Goal: Task Accomplishment & Management: Use online tool/utility

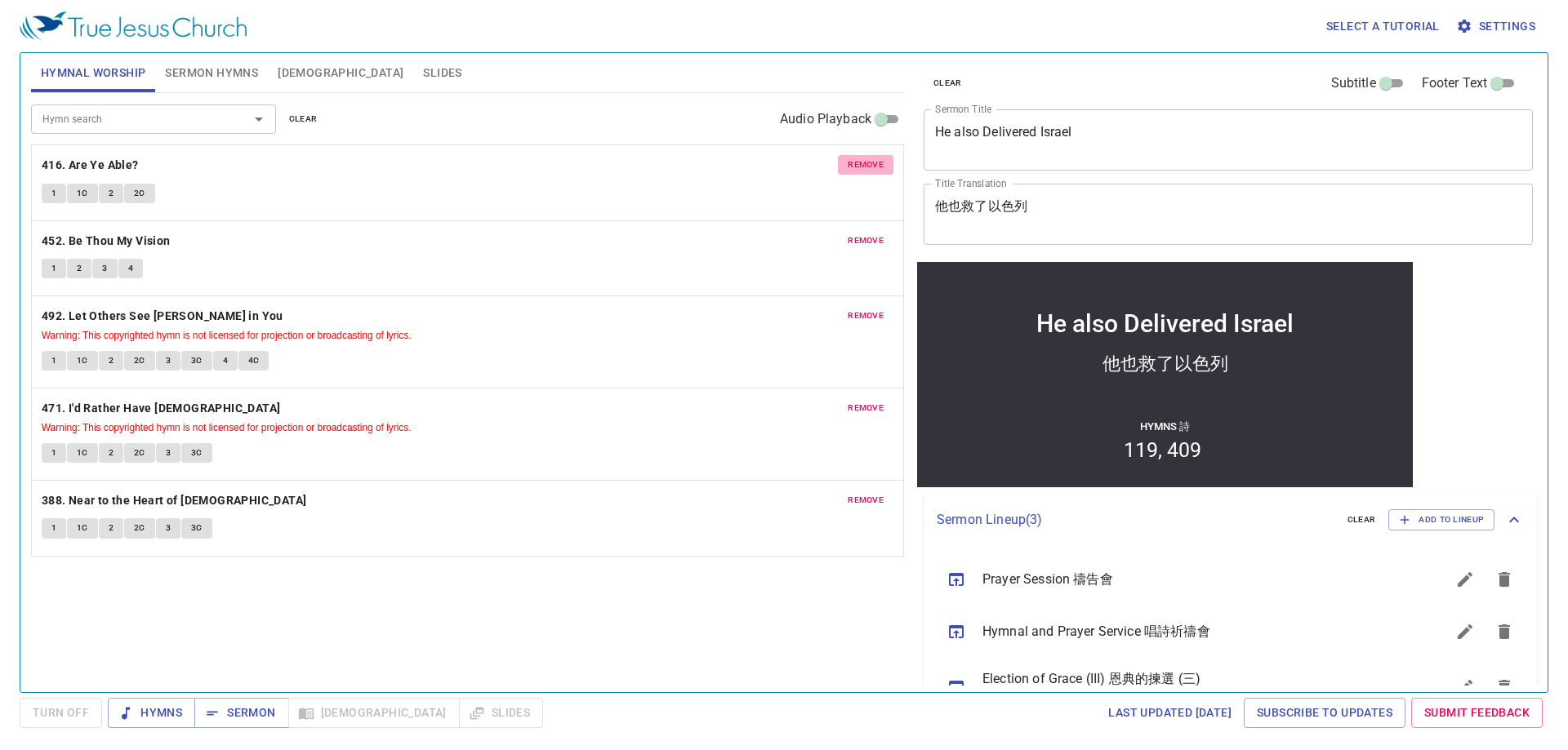
click at [769, 162] on span "remove" at bounding box center [866, 164] width 36 height 14
click at [769, 233] on span "remove" at bounding box center [866, 240] width 36 height 14
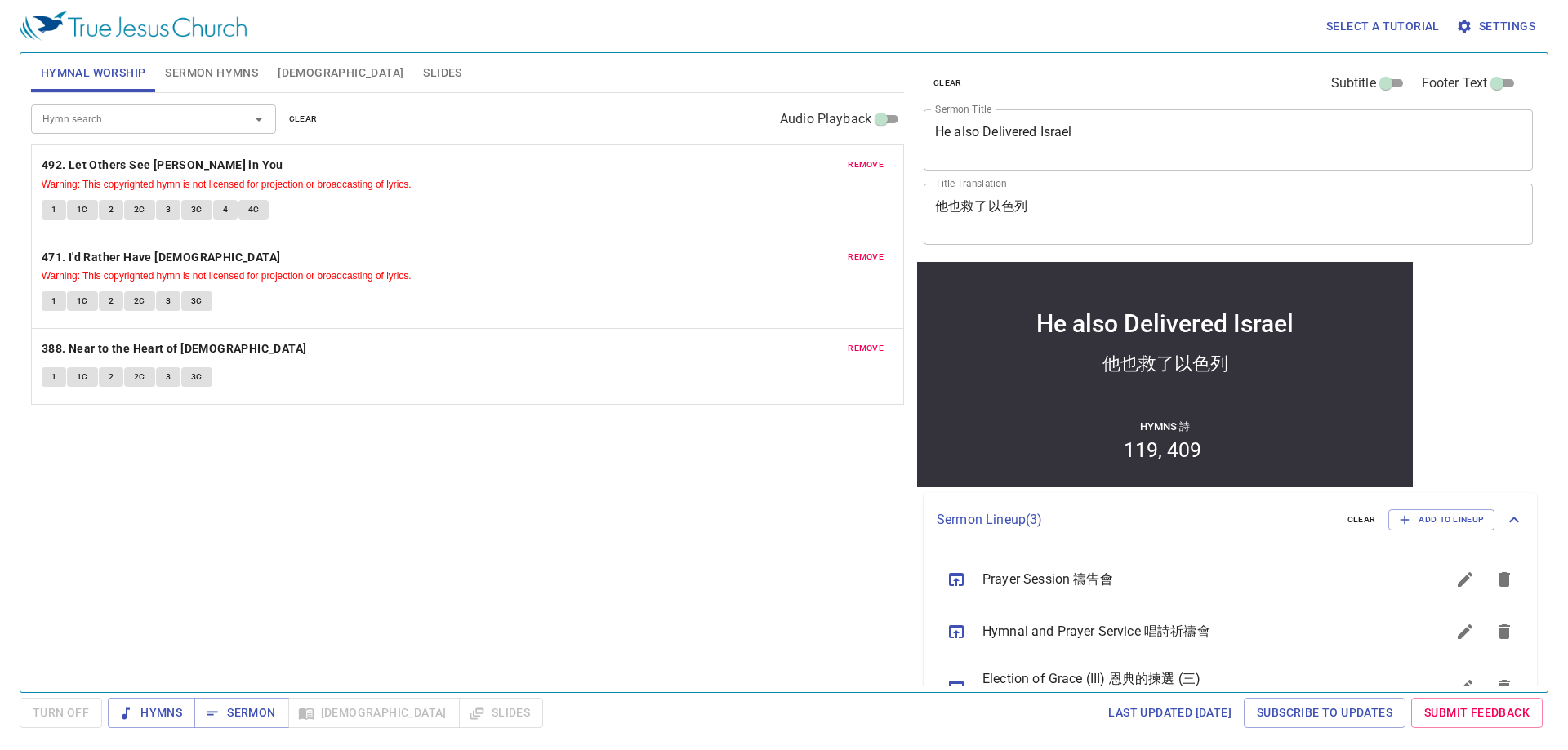
click at [769, 162] on span "remove" at bounding box center [866, 164] width 36 height 14
click at [769, 249] on span "remove" at bounding box center [866, 256] width 36 height 14
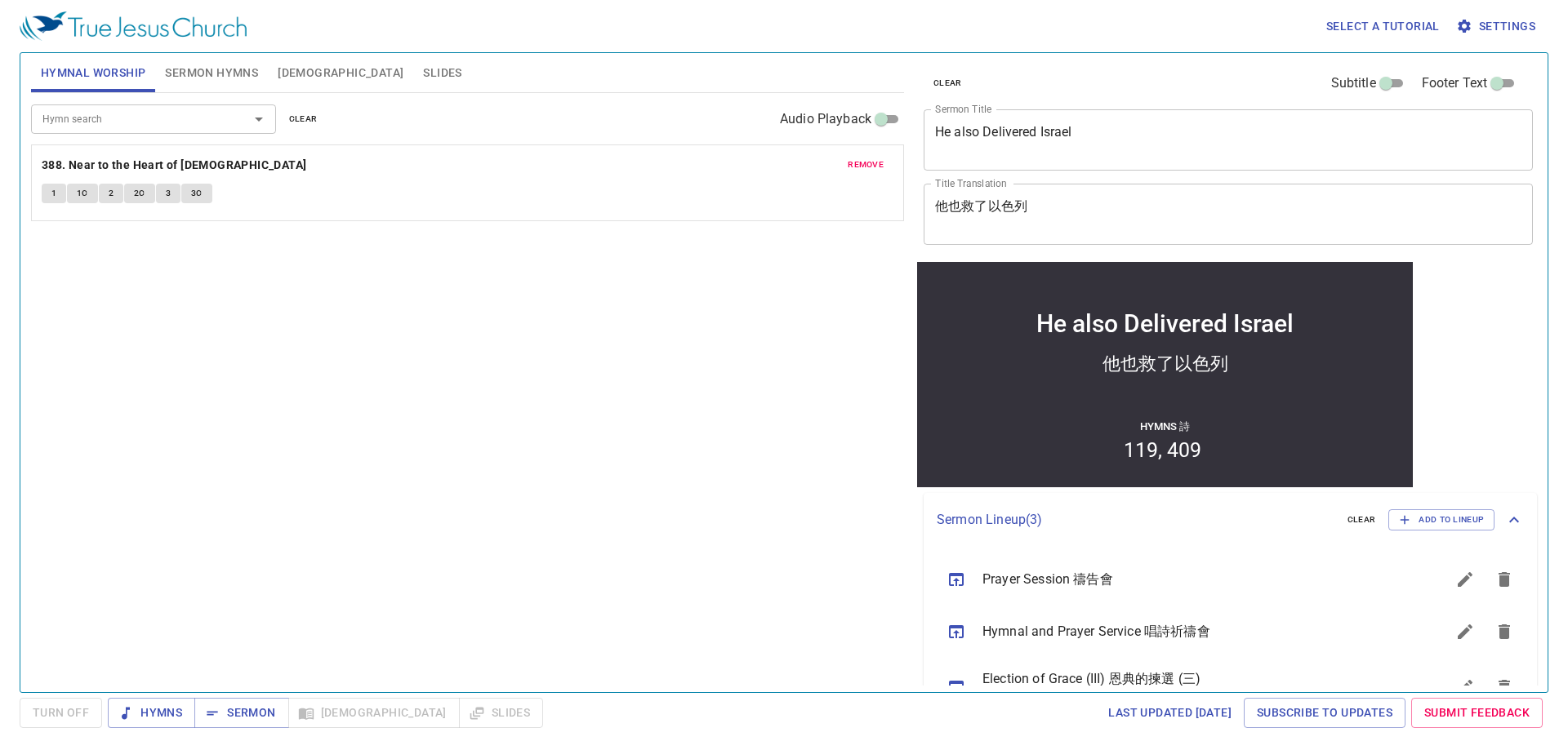
click at [769, 162] on span "remove" at bounding box center [866, 164] width 36 height 14
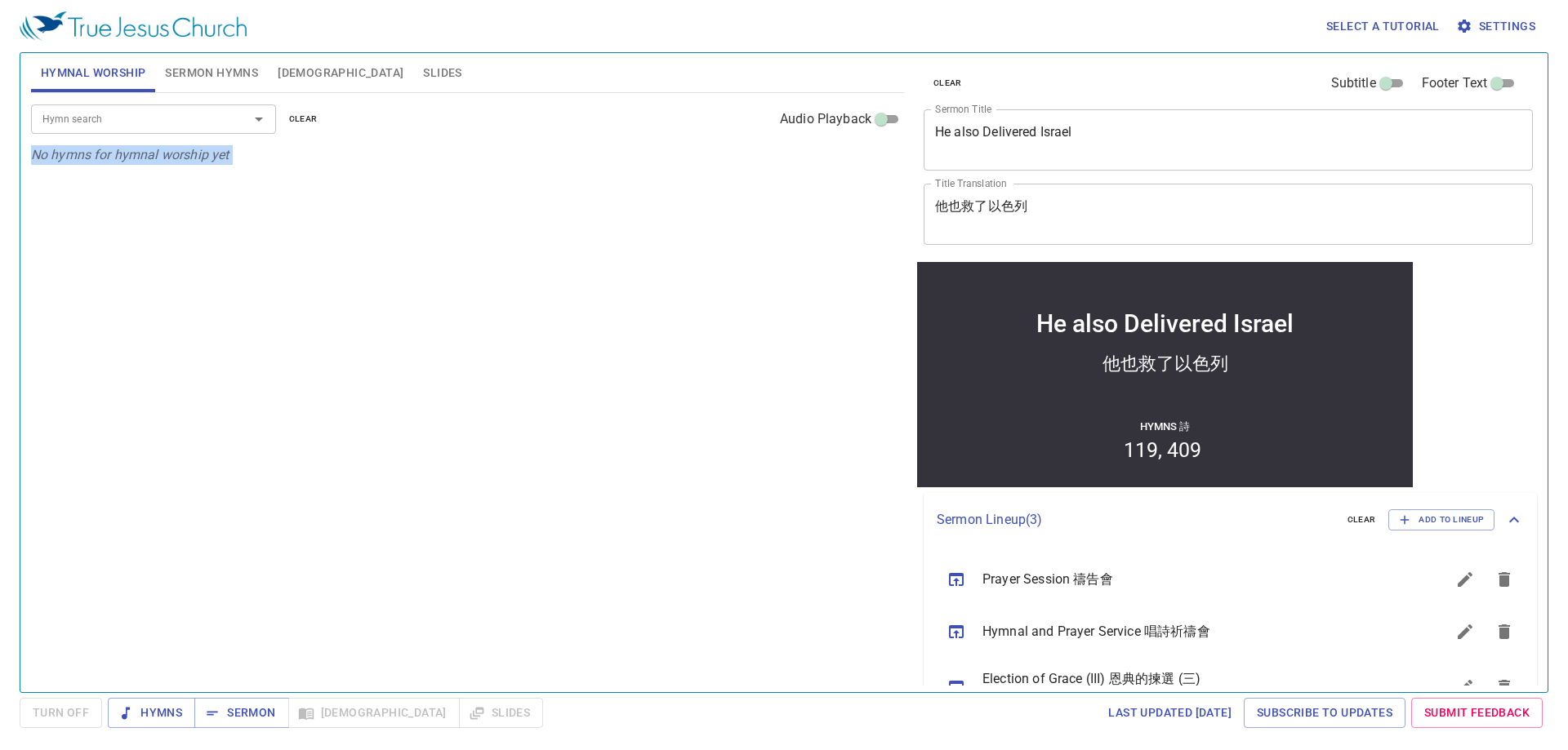
click at [769, 162] on p "No hymns for hymnal worship yet" at bounding box center [468, 155] width 873 height 20
click at [224, 117] on div "Hymn search" at bounding box center [154, 119] width 245 height 28
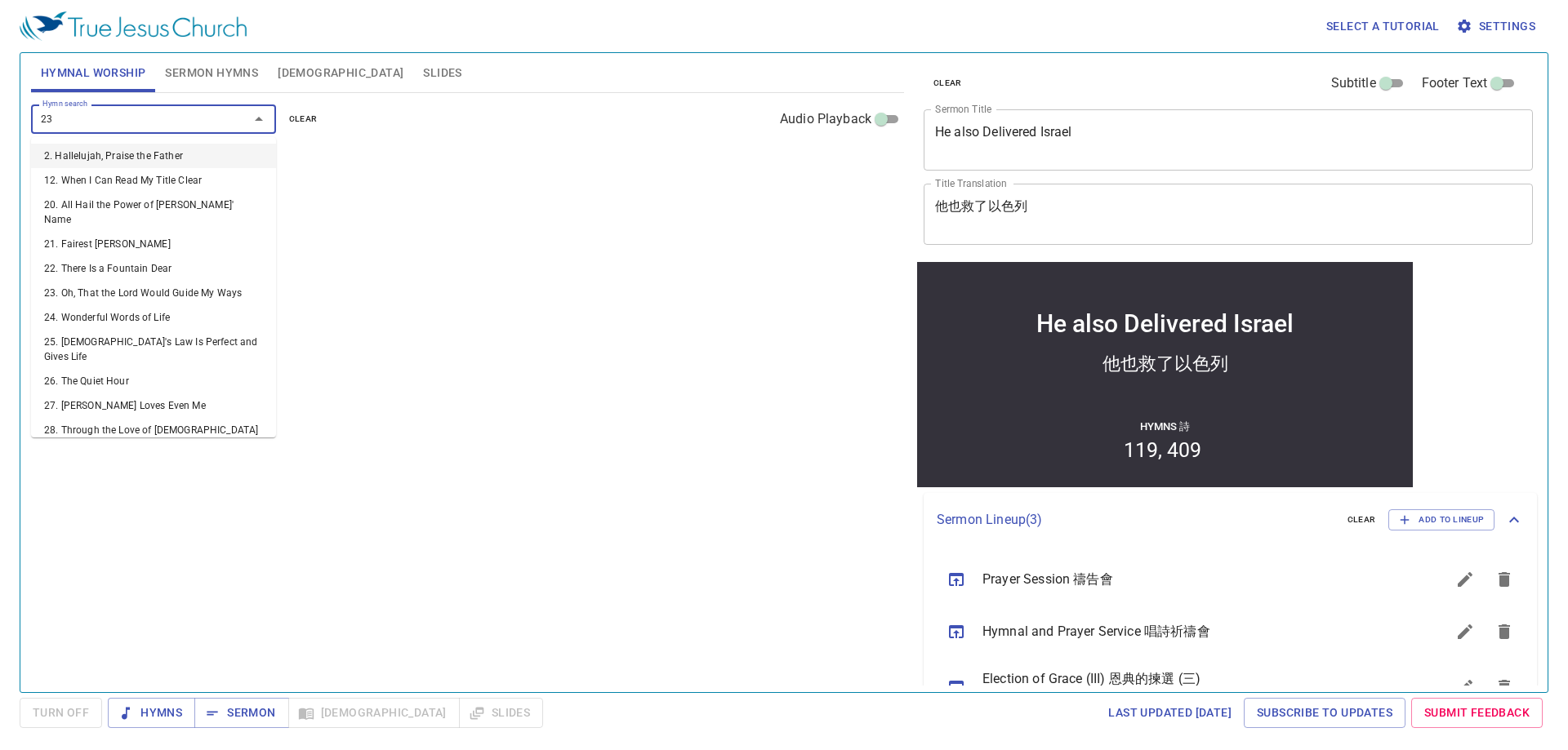
type input "232"
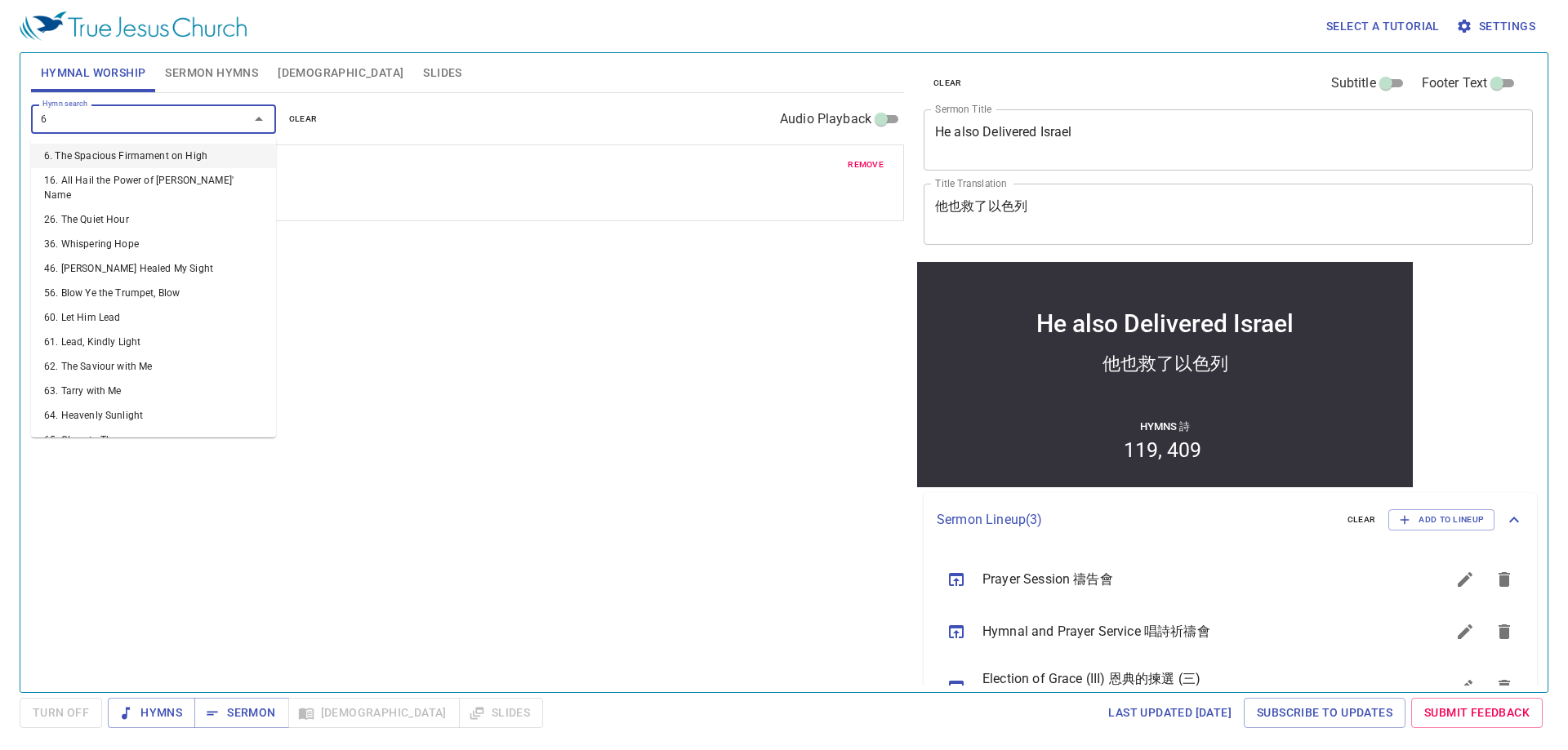
type input "64"
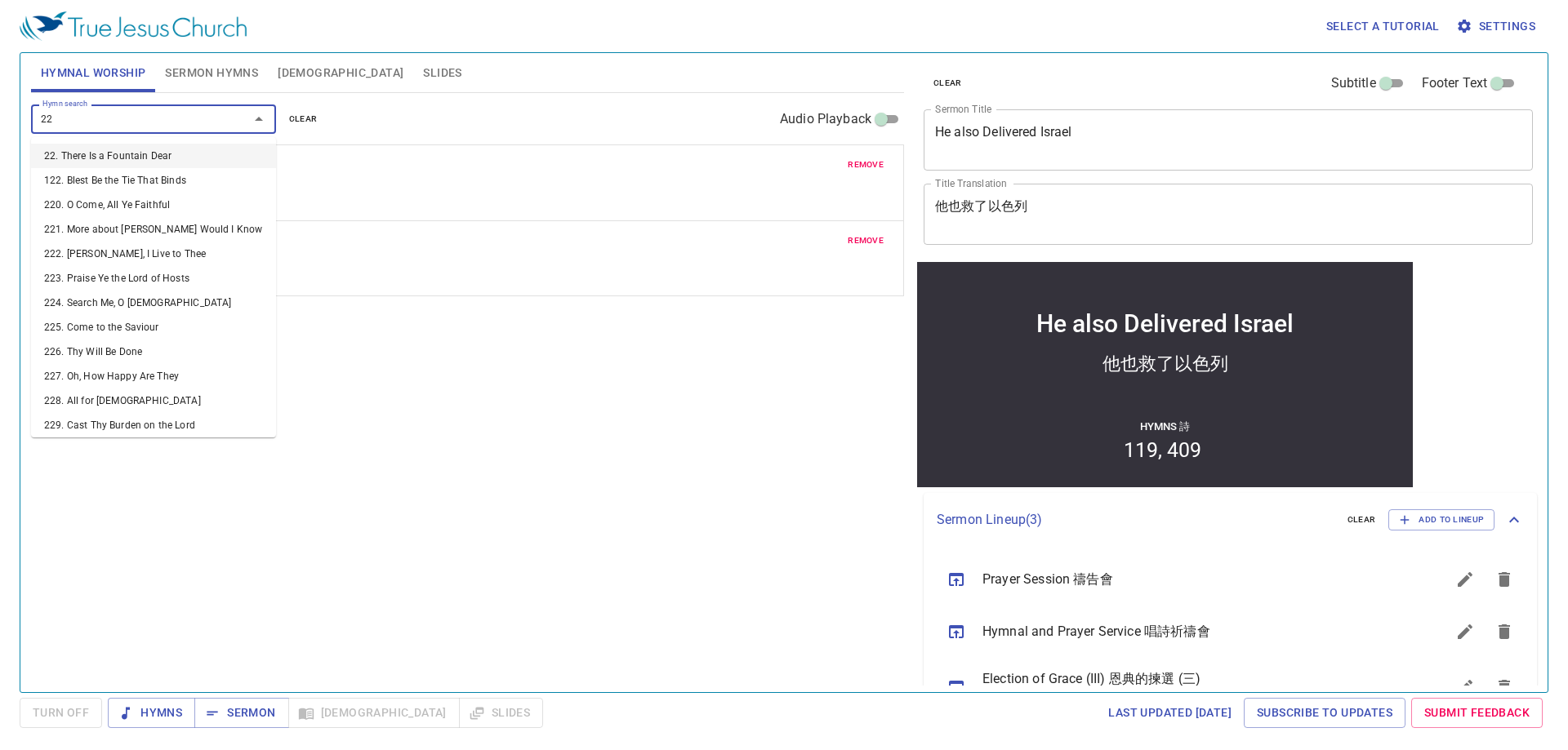
type input "226"
type input "212"
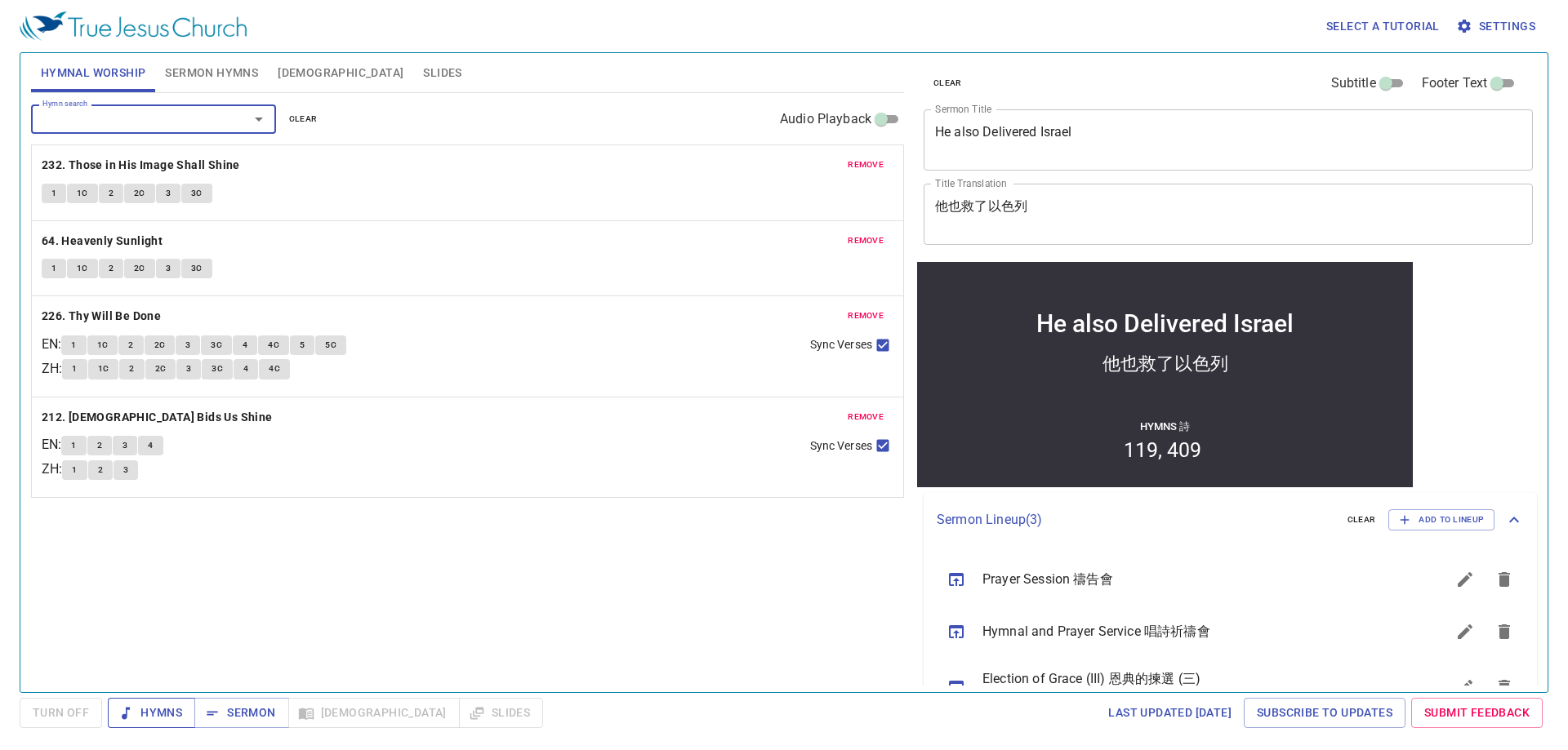
click at [161, 710] on span "Hymns" at bounding box center [151, 713] width 62 height 21
click at [139, 174] on b "232. Those in His Image Shall Shine" at bounding box center [140, 166] width 198 height 21
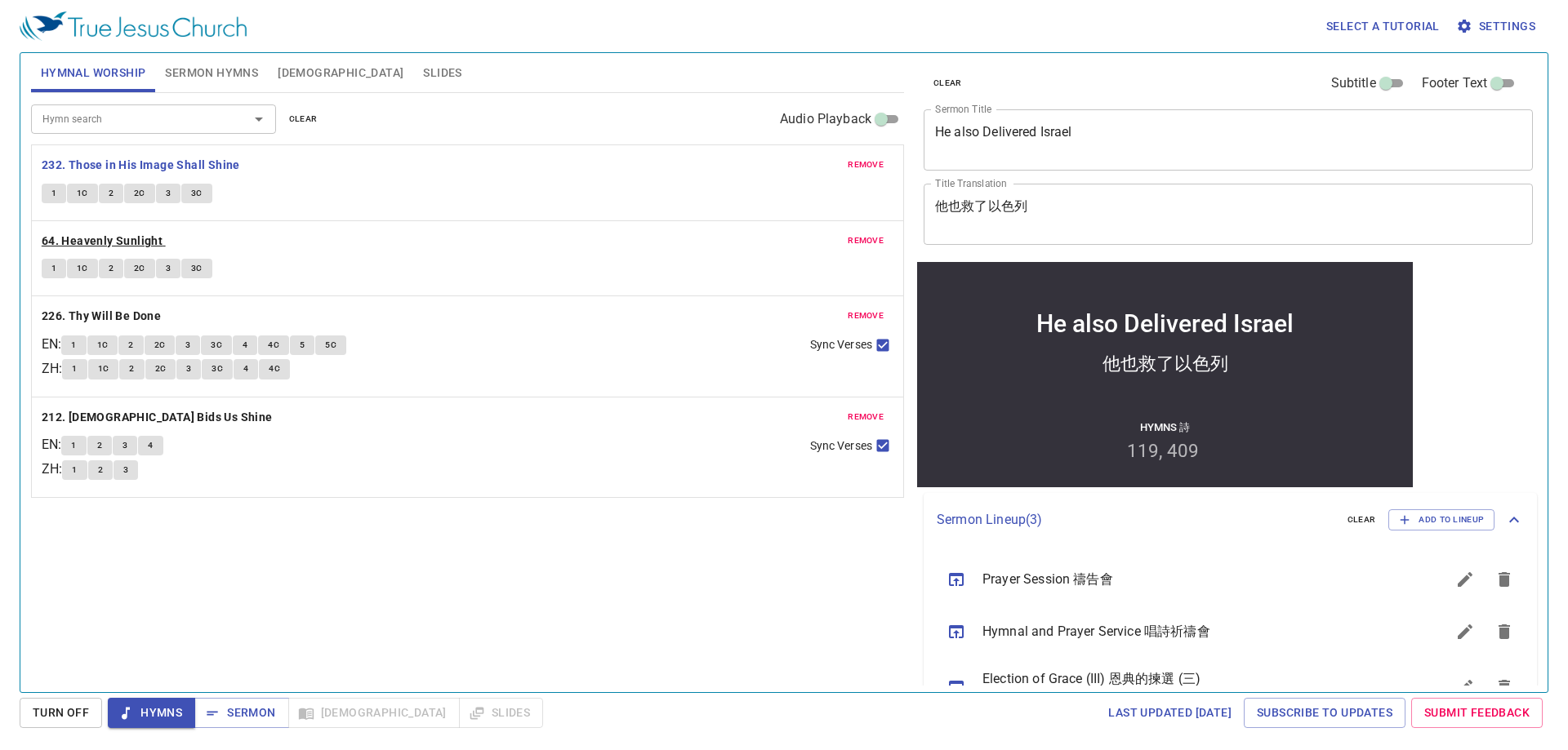
click at [124, 245] on b "64. Heavenly Sunlight" at bounding box center [101, 242] width 120 height 21
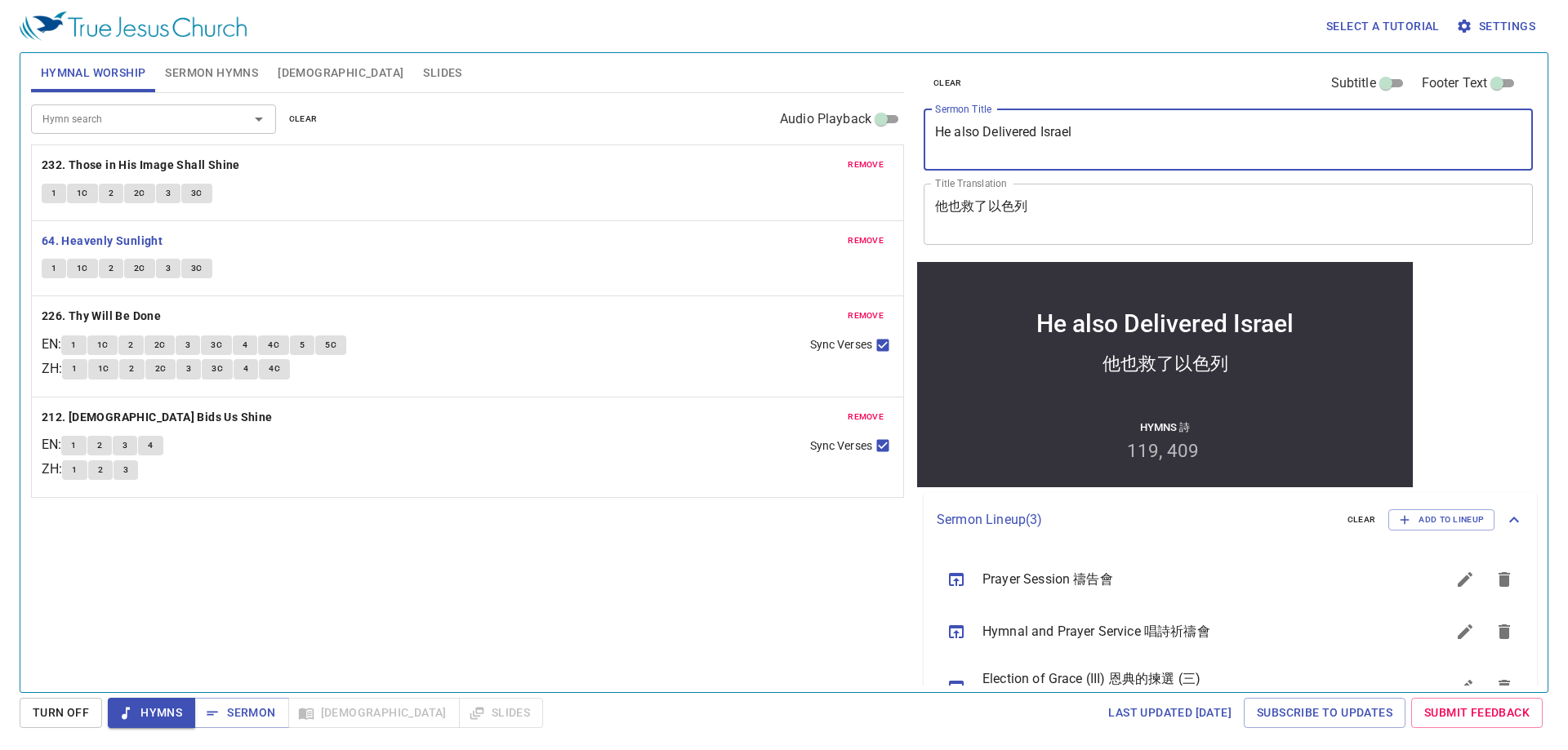
drag, startPoint x: 1142, startPoint y: 144, endPoint x: 931, endPoint y: 147, distance: 211.0
click at [769, 142] on textarea "He also Delivered Israel" at bounding box center [1228, 139] width 586 height 31
paste textarea "The Tears of Hagar 夏甲的眼淚"
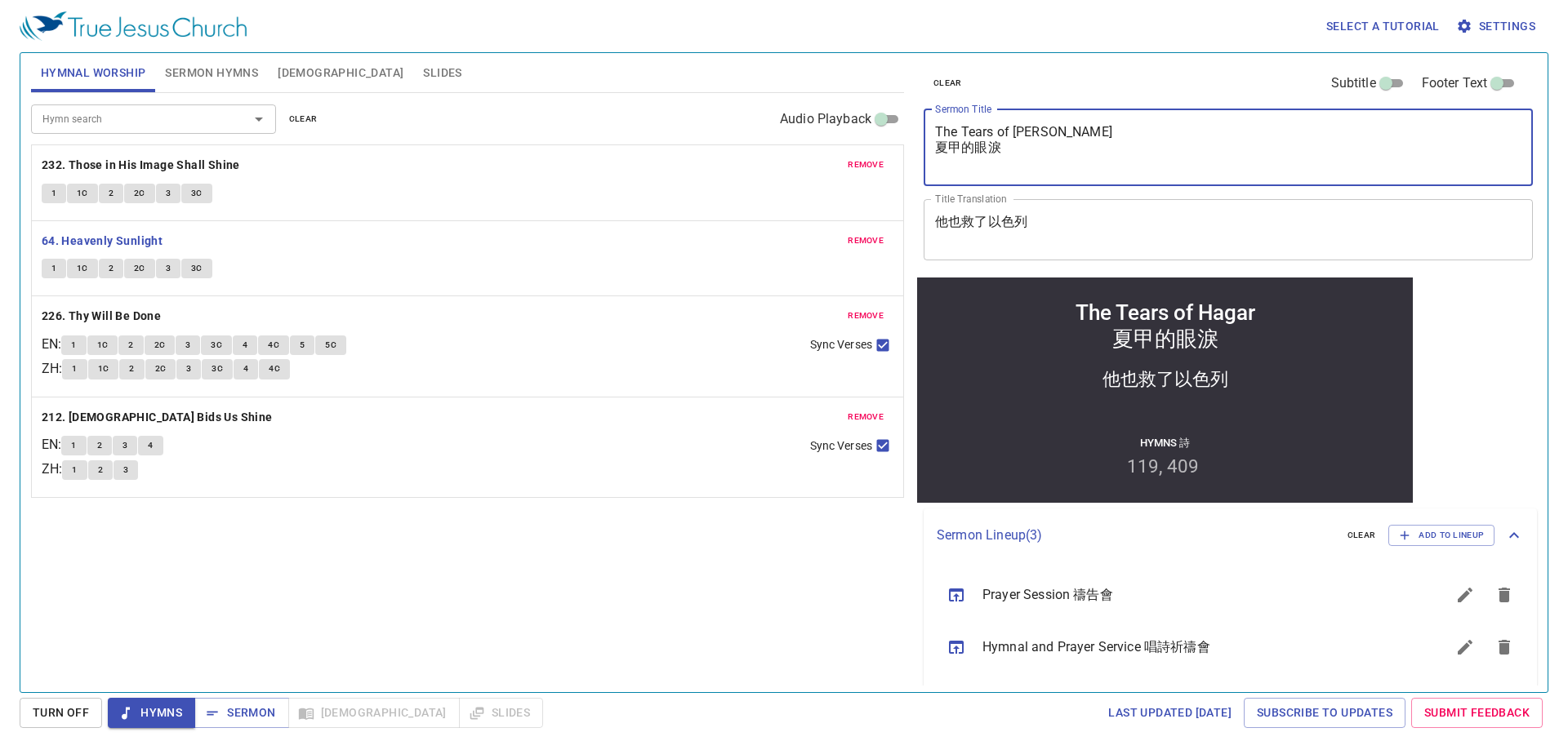
type textarea "The Tears of Hagar 夏甲的眼淚"
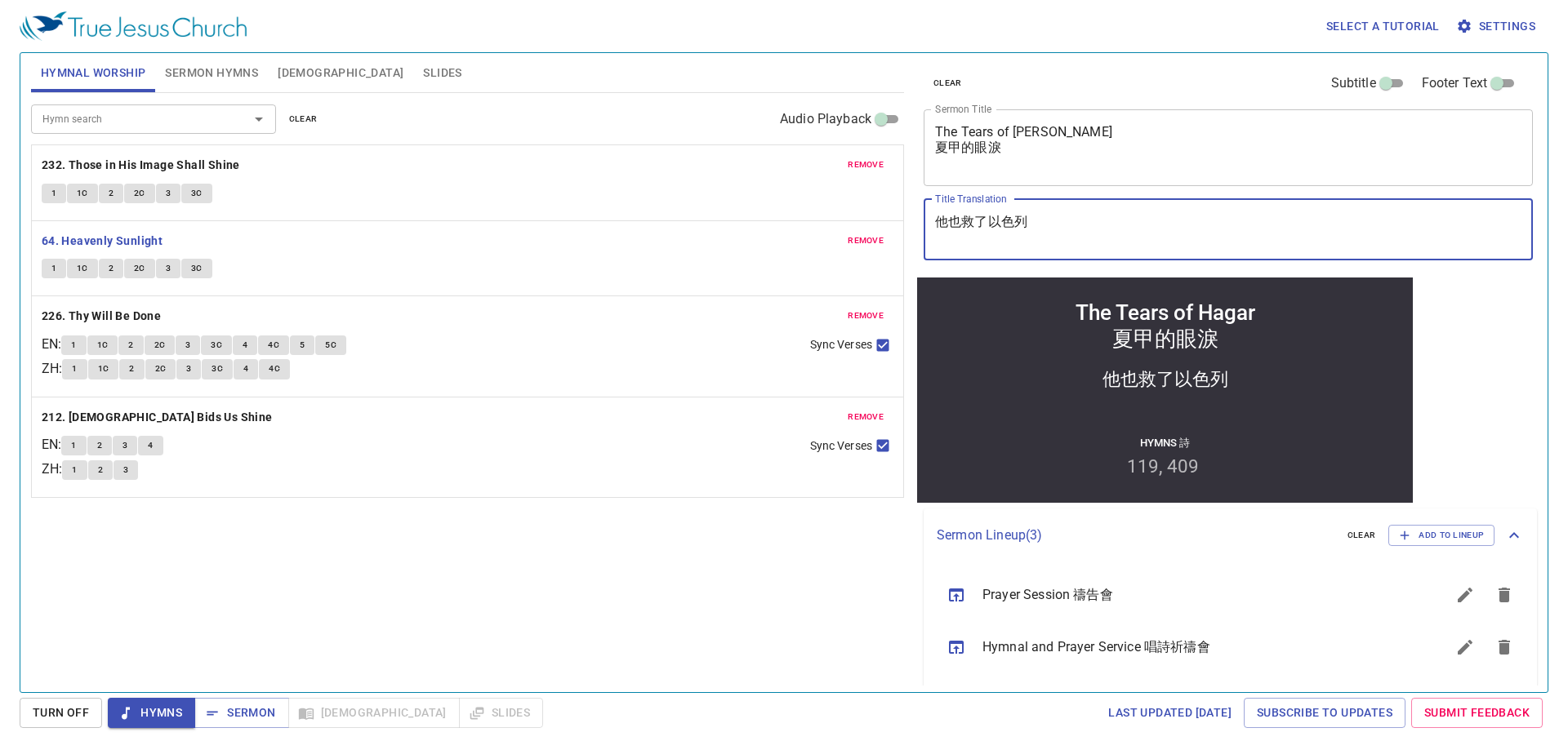
drag, startPoint x: 1050, startPoint y: 232, endPoint x: 892, endPoint y: 228, distance: 158.1
click at [769, 228] on div "Hymnal Worship Sermon Hymns Bible Slides Hymn search Hymn search clear Audio Pl…" at bounding box center [784, 366] width 1519 height 639
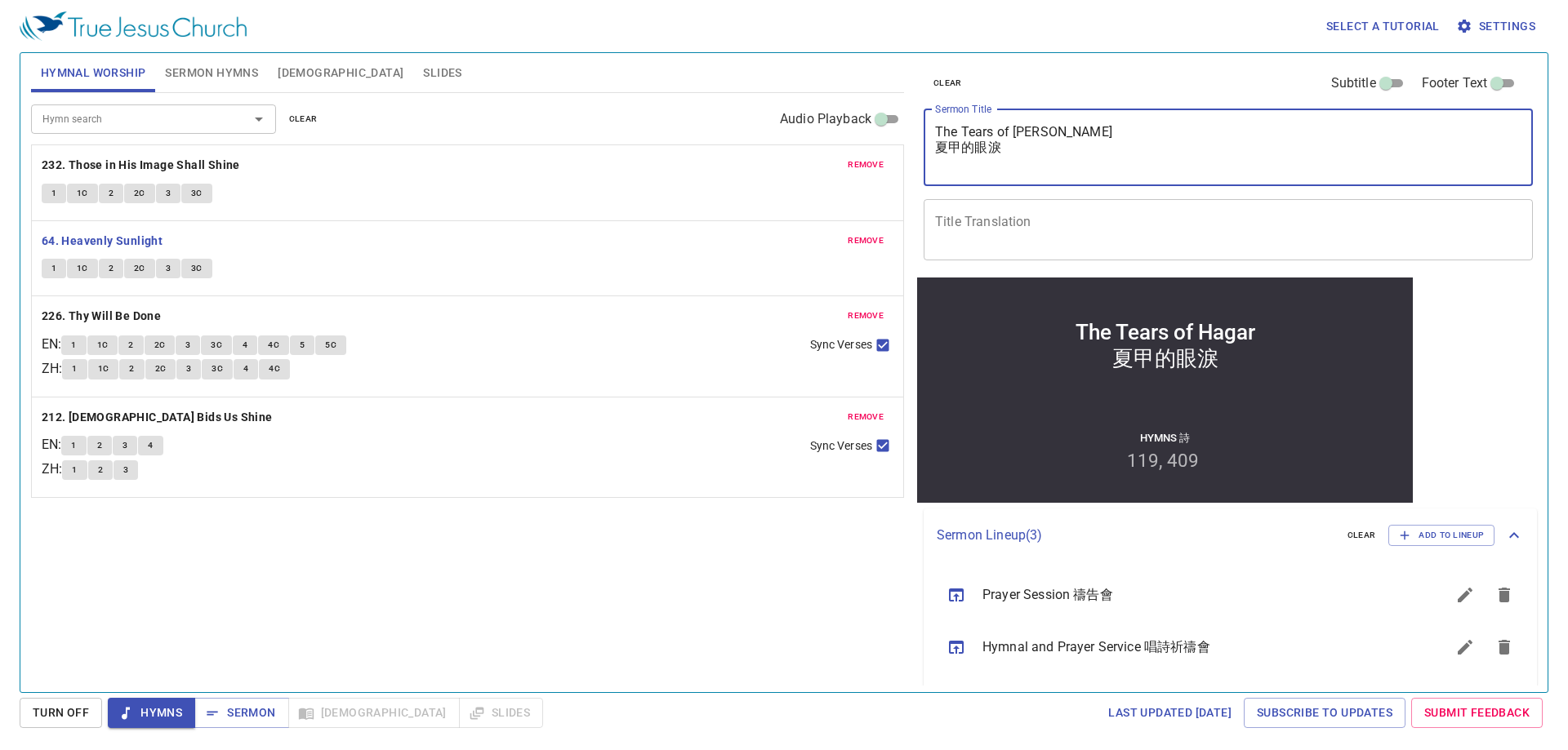
drag, startPoint x: 1013, startPoint y: 153, endPoint x: 930, endPoint y: 144, distance: 83.5
click at [769, 144] on div "The Tears of Hagar 夏甲的眼淚 x Sermon Title" at bounding box center [1228, 147] width 609 height 77
type textarea "The Tears of Hagar"
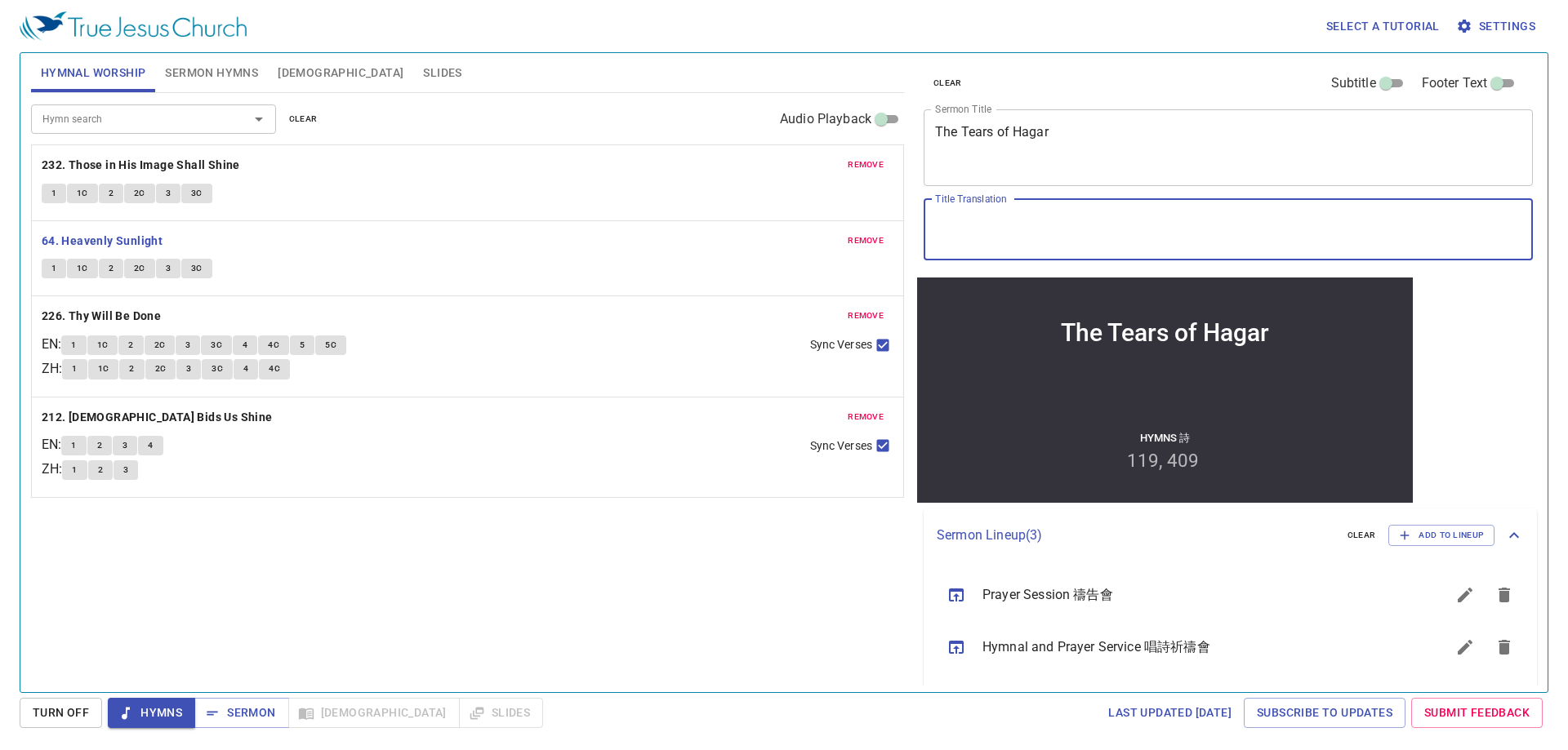
click at [769, 215] on textarea "Title Translation" at bounding box center [1228, 229] width 586 height 31
paste textarea "夏甲的眼淚"
type textarea "夏甲的眼淚"
click at [769, 144] on textarea "The Tears of Hagar" at bounding box center [1228, 147] width 586 height 46
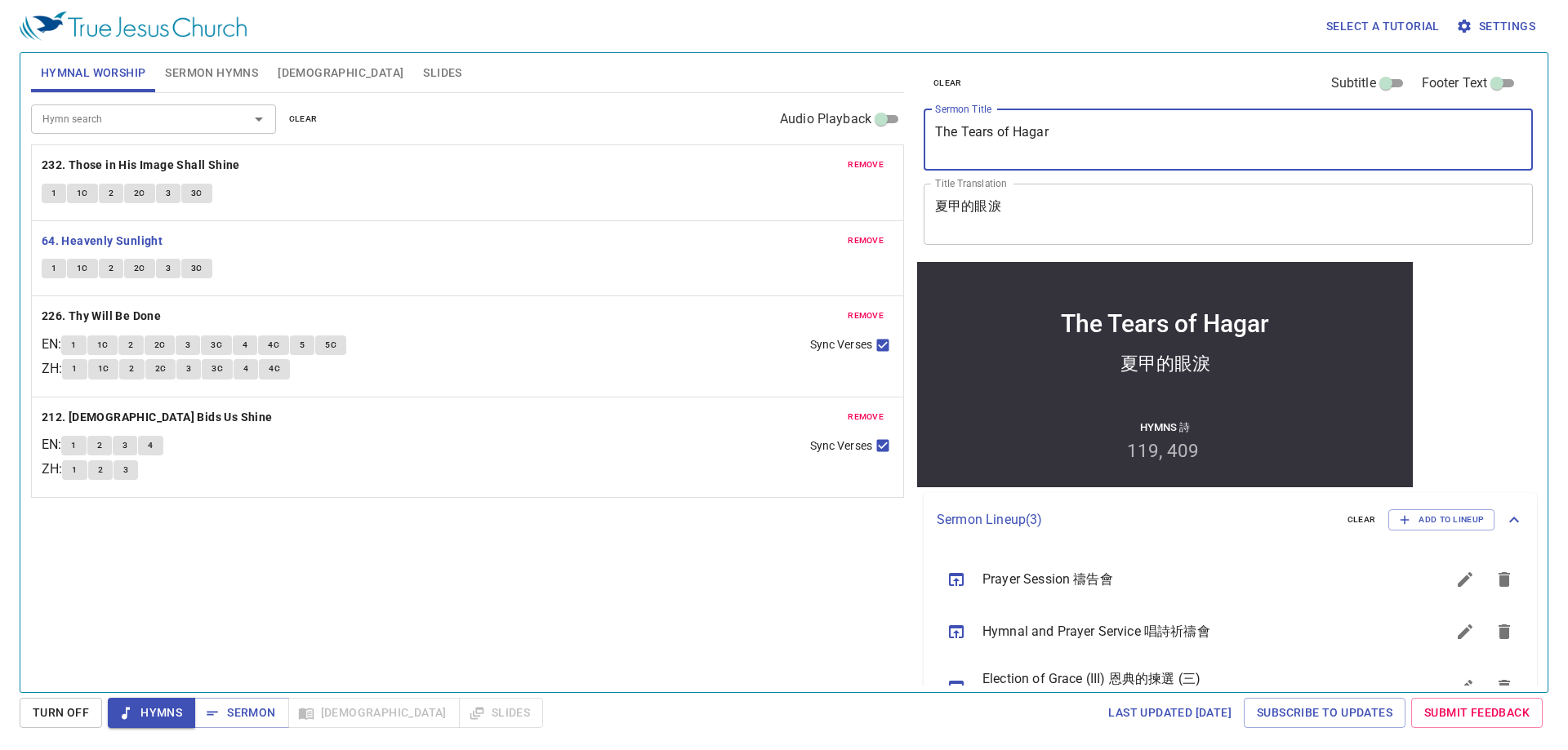
type textarea "The Tears of Hagar"
click at [769, 209] on textarea "夏甲的眼淚" at bounding box center [1228, 213] width 586 height 31
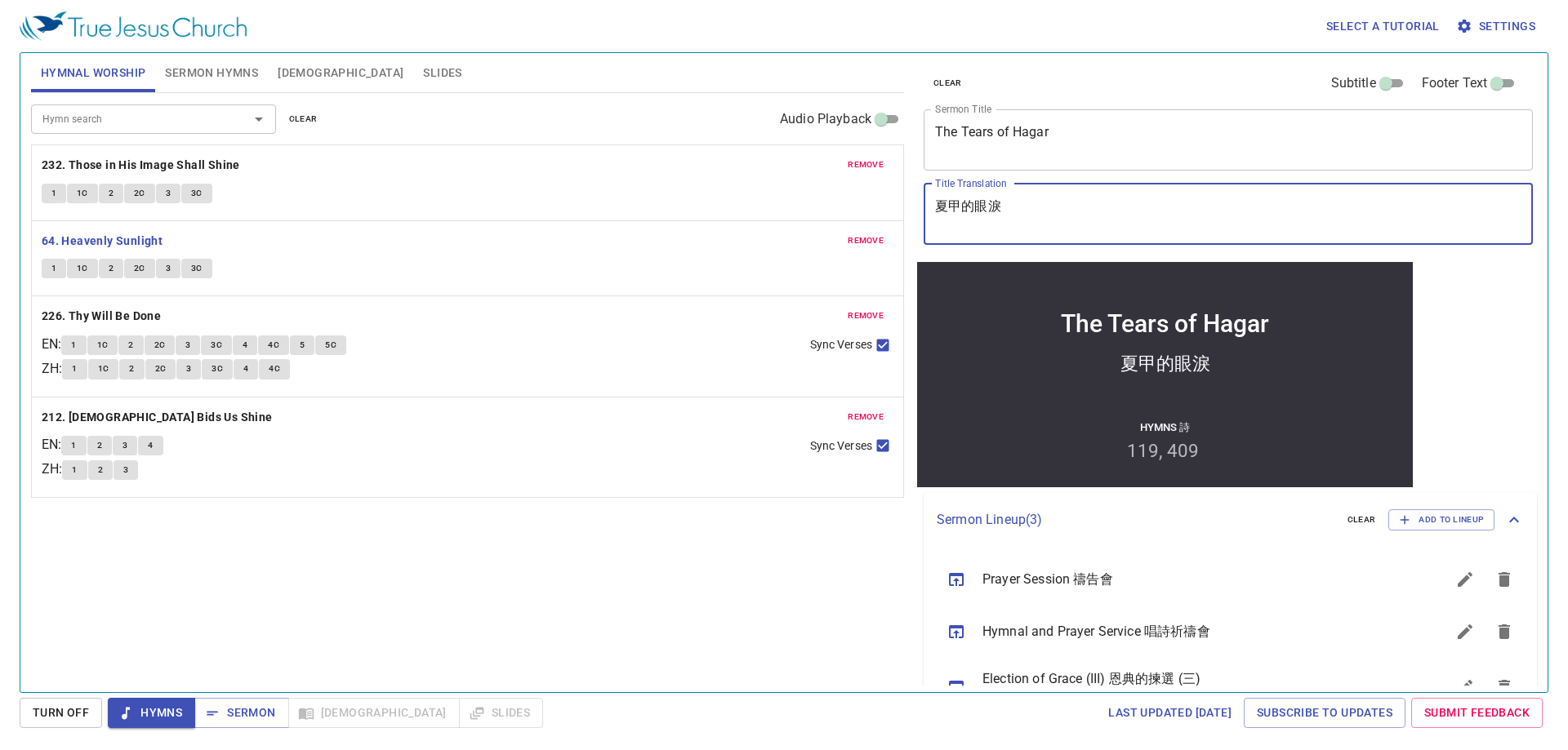
click at [684, 562] on div "Hymn search Hymn search clear Audio Playback remove 232. Those in His Image Sha…" at bounding box center [468, 385] width 873 height 585
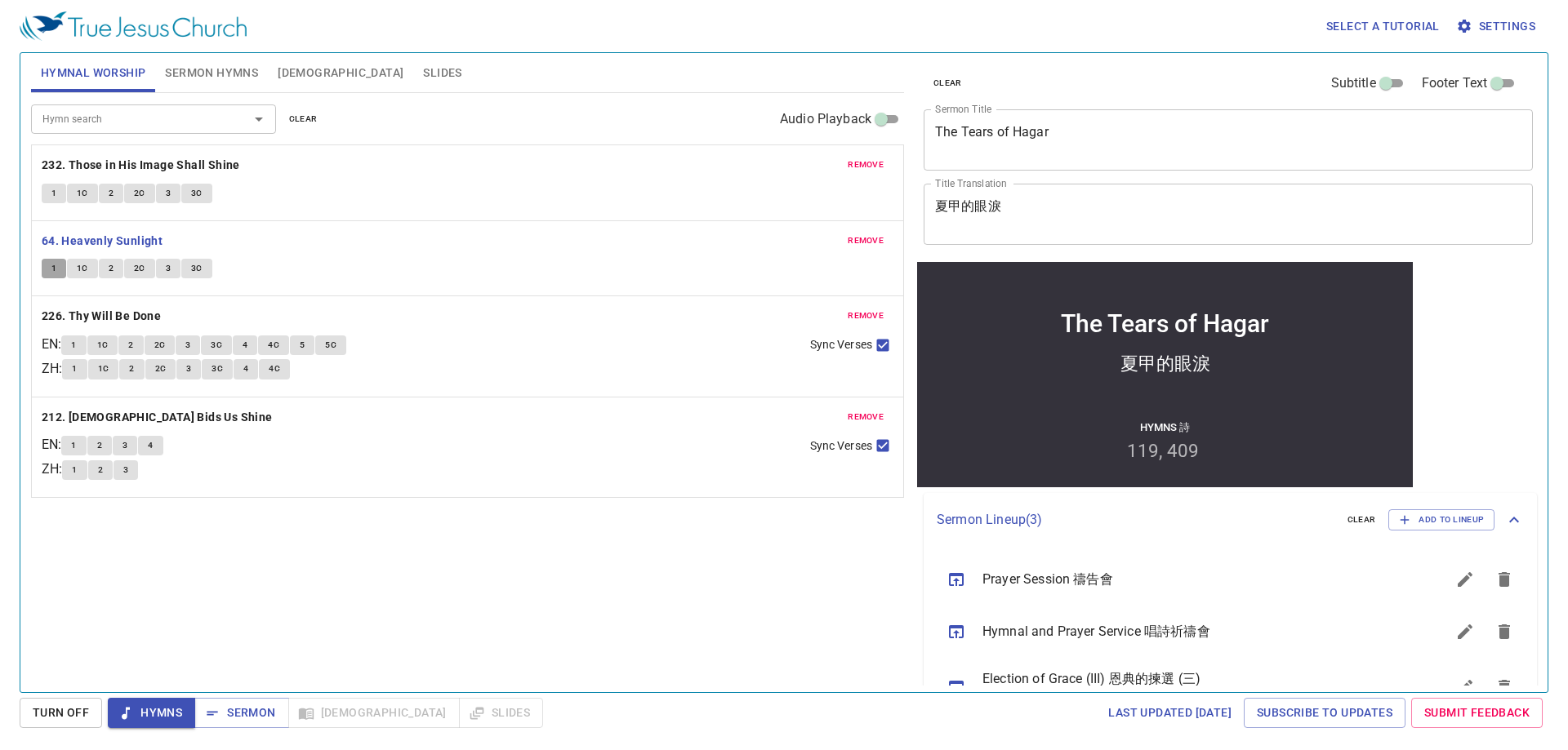
click at [56, 273] on span "1" at bounding box center [53, 268] width 5 height 14
click at [194, 539] on div "Hymn search Hymn search clear Audio Playback remove 232. Those in His Image Sha…" at bounding box center [468, 385] width 873 height 585
click at [144, 271] on button "2C" at bounding box center [139, 268] width 31 height 20
click at [97, 270] on button "1C" at bounding box center [83, 268] width 31 height 20
click at [104, 270] on button "2" at bounding box center [111, 268] width 25 height 20
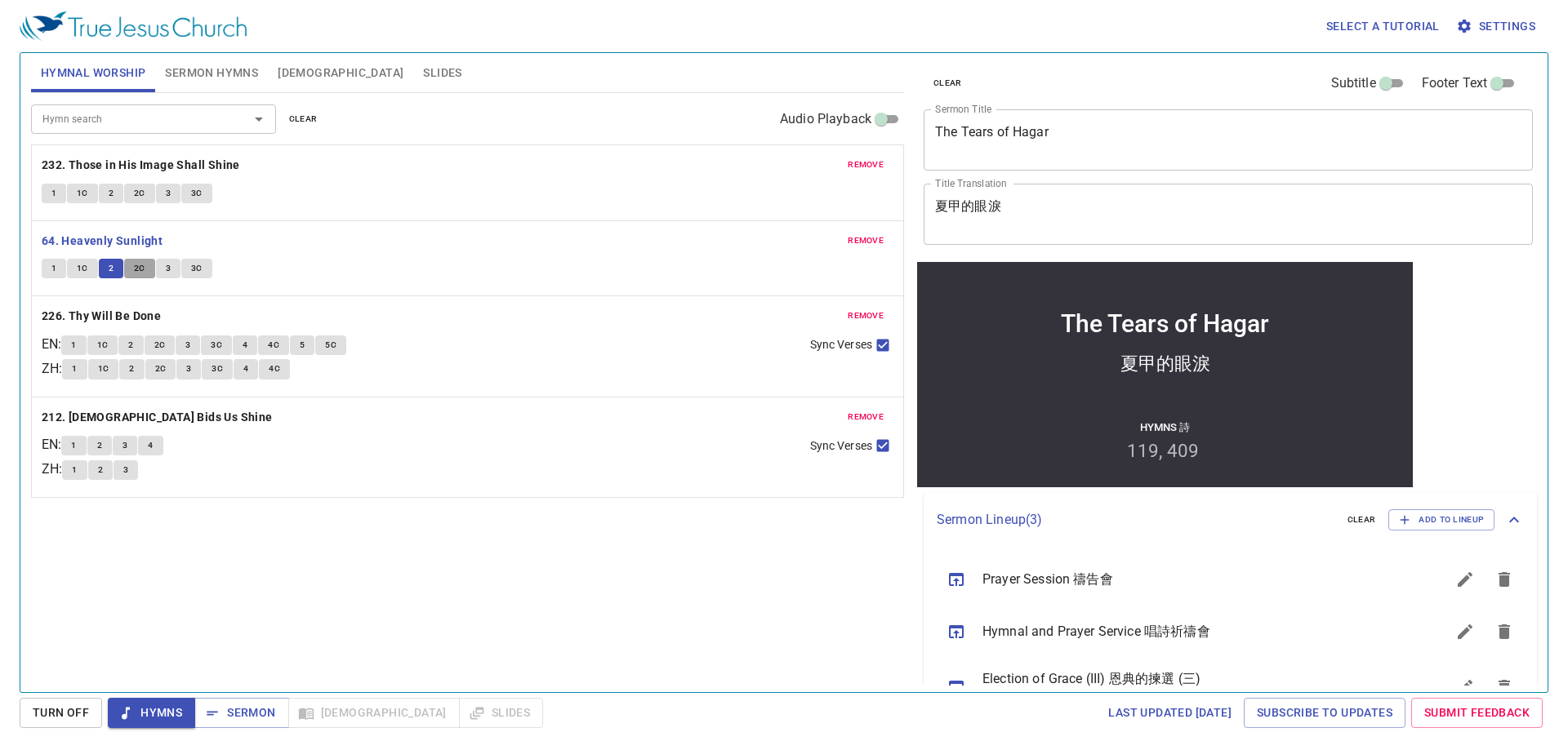
click at [135, 275] on span "2C" at bounding box center [139, 268] width 11 height 14
click at [239, 64] on span "Sermon Hymns" at bounding box center [212, 73] width 93 height 21
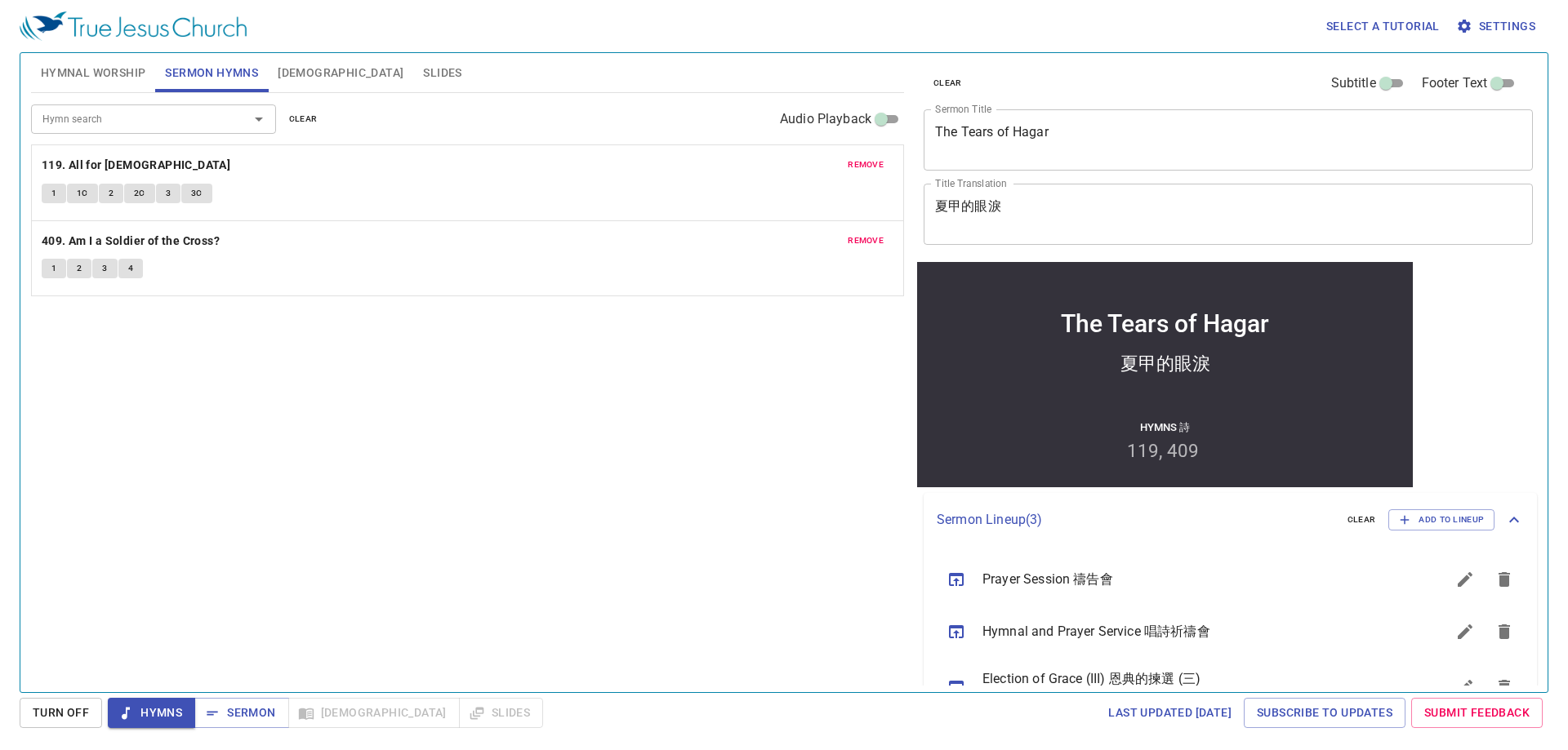
click at [115, 78] on span "Hymnal Worship" at bounding box center [93, 73] width 105 height 21
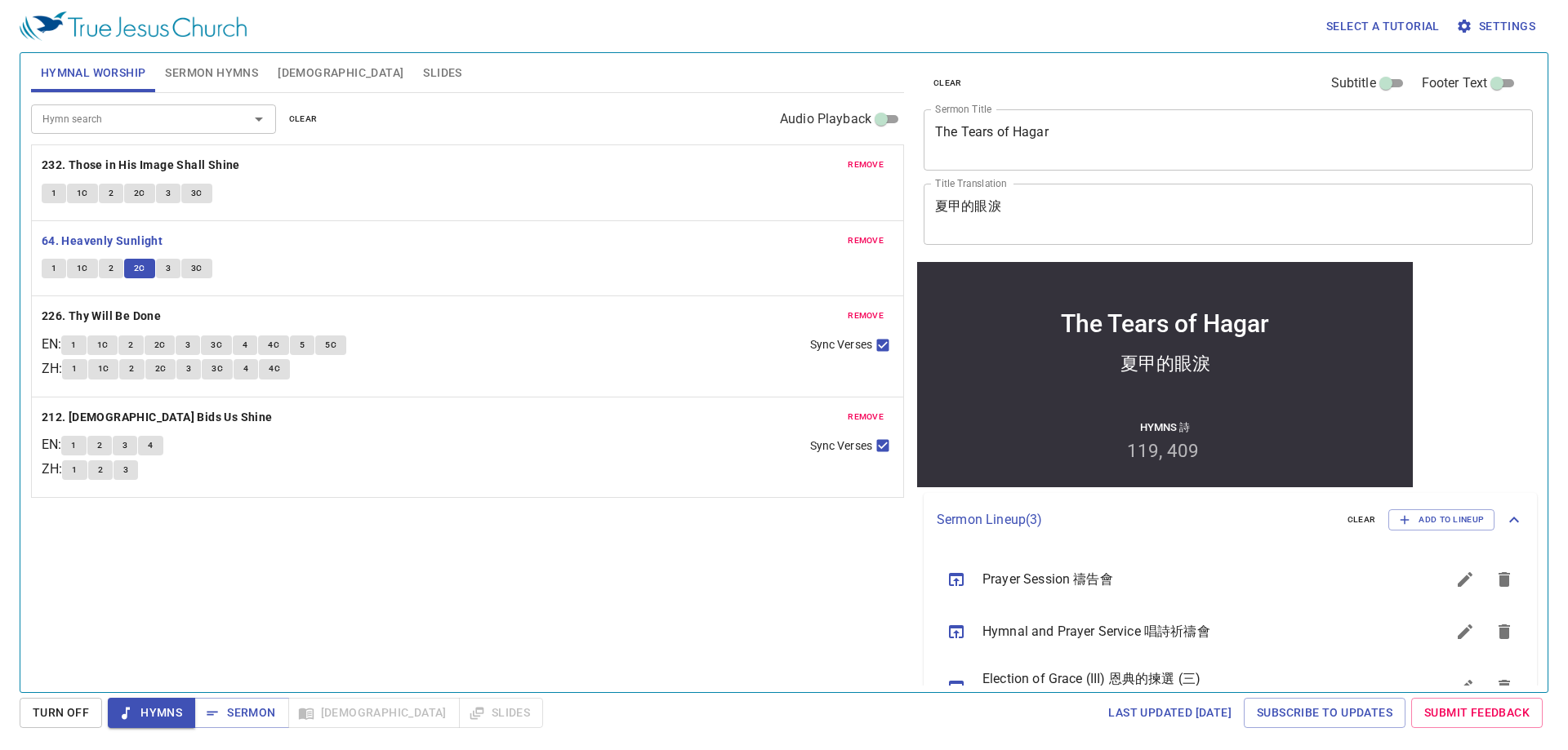
click at [162, 265] on button "3" at bounding box center [168, 268] width 25 height 20
click at [205, 264] on button "3C" at bounding box center [196, 268] width 31 height 20
click at [123, 309] on b "226. Thy Will Be Done" at bounding box center [101, 317] width 120 height 21
click at [204, 73] on span "Sermon Hymns" at bounding box center [212, 73] width 93 height 21
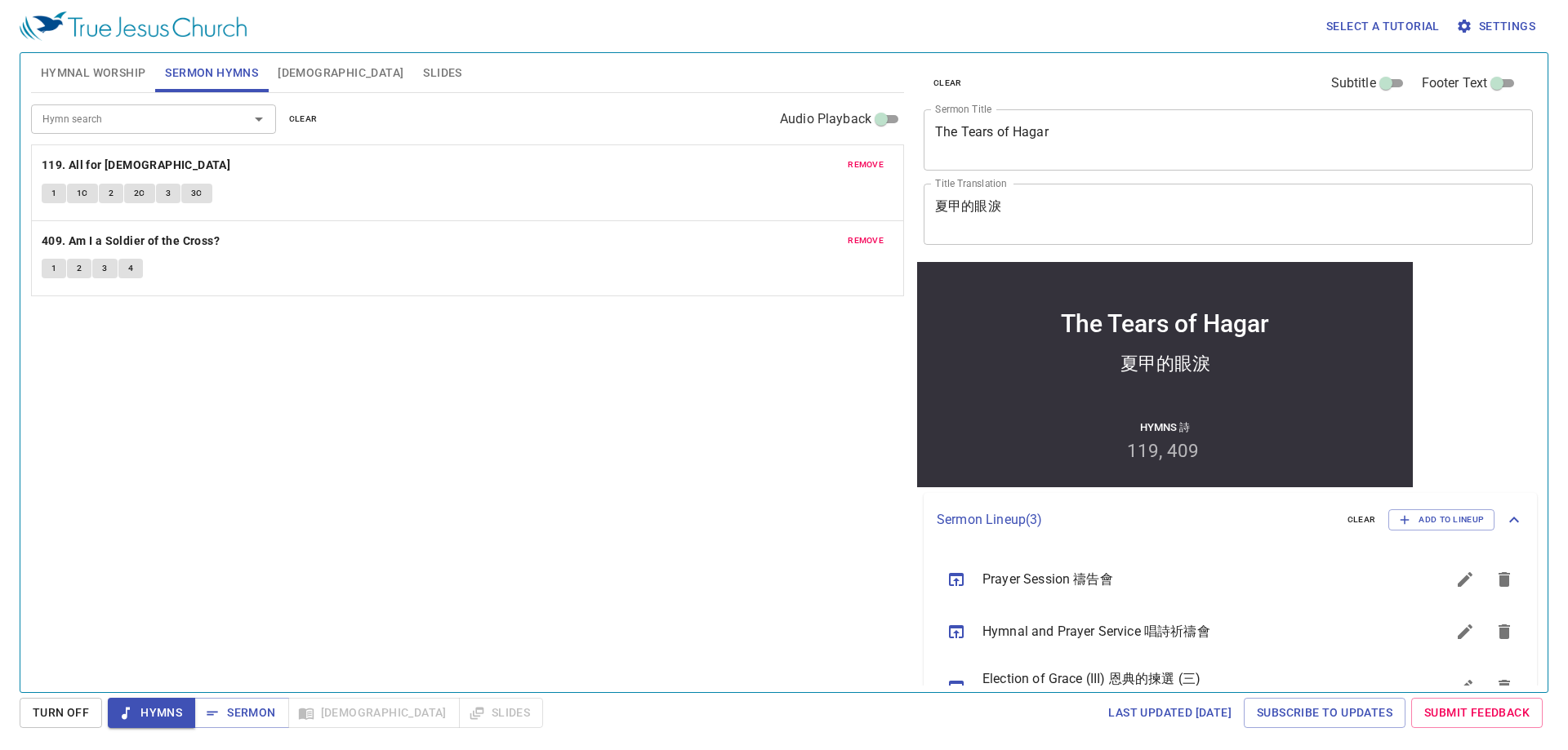
click at [769, 172] on button "remove" at bounding box center [865, 165] width 56 height 20
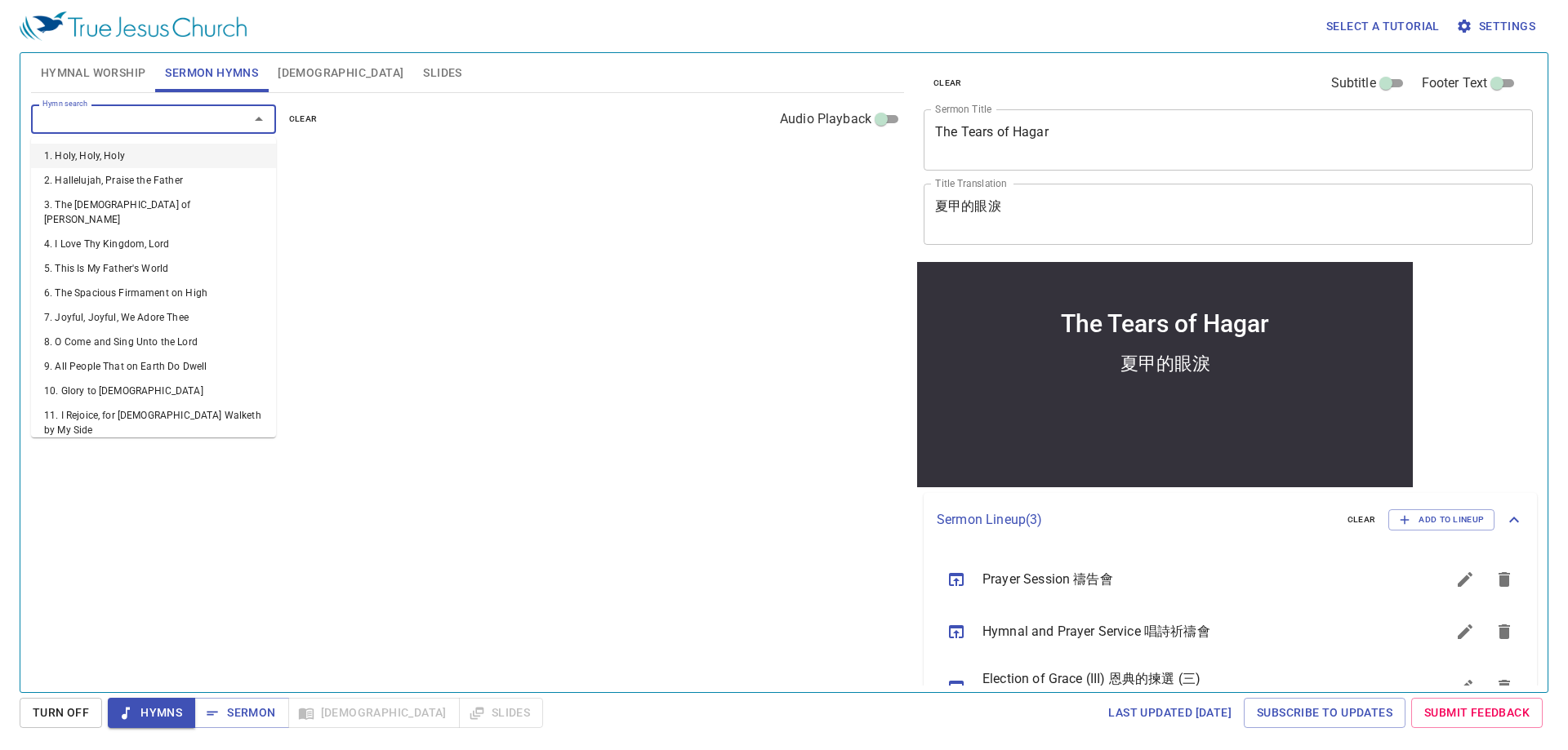
click at [203, 124] on input "Hymn search" at bounding box center [129, 119] width 187 height 19
type input "405"
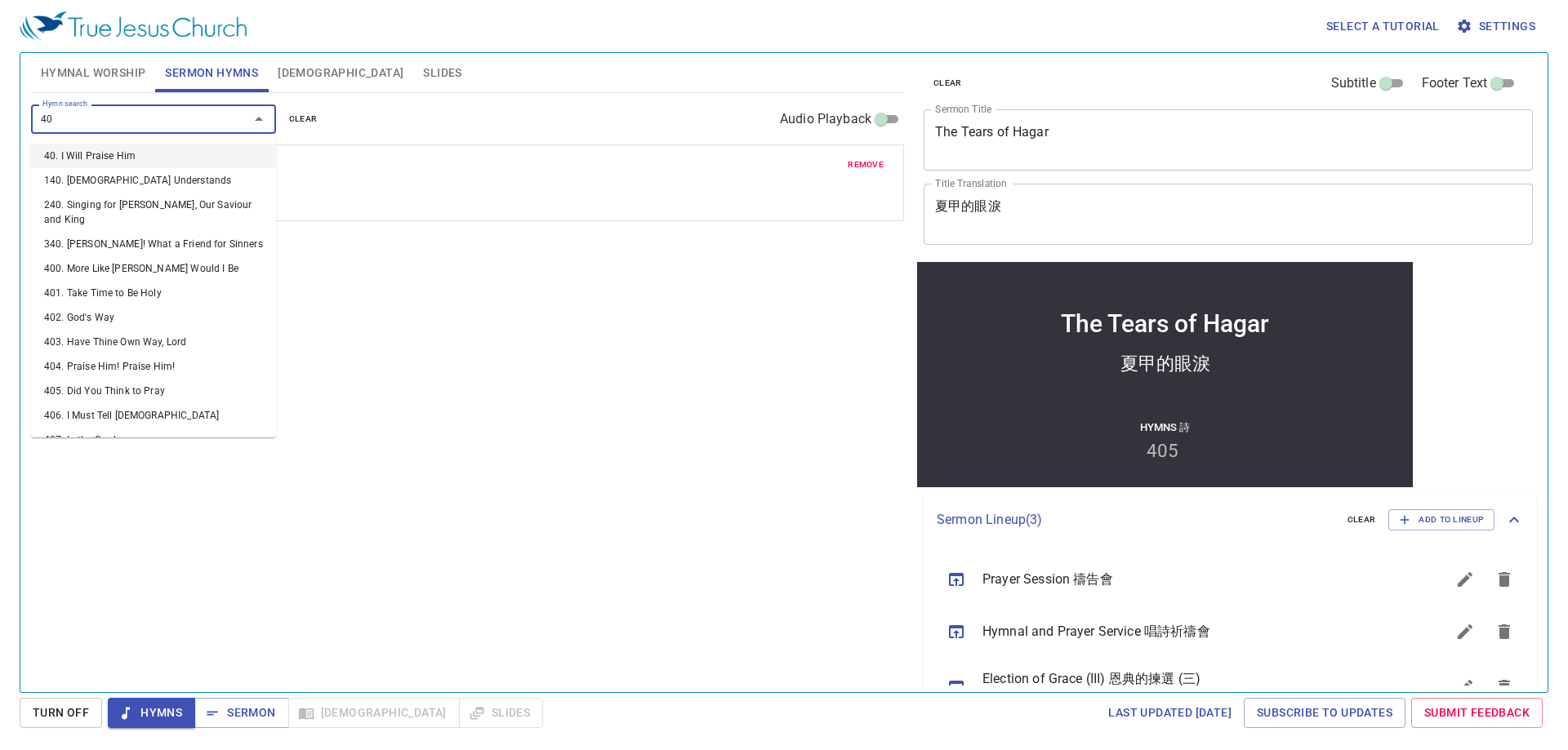
type input "402"
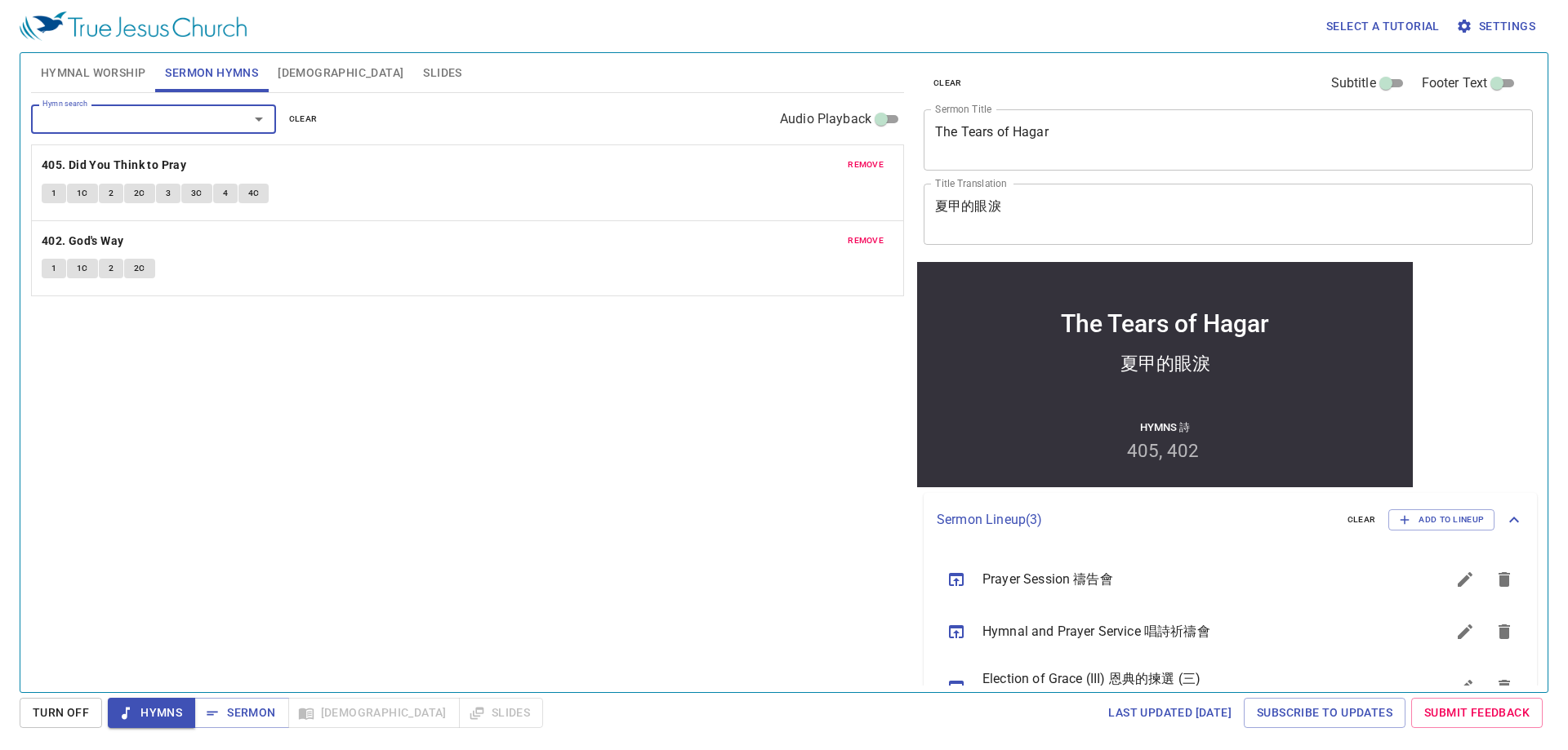
click at [101, 80] on span "Hymnal Worship" at bounding box center [93, 73] width 105 height 21
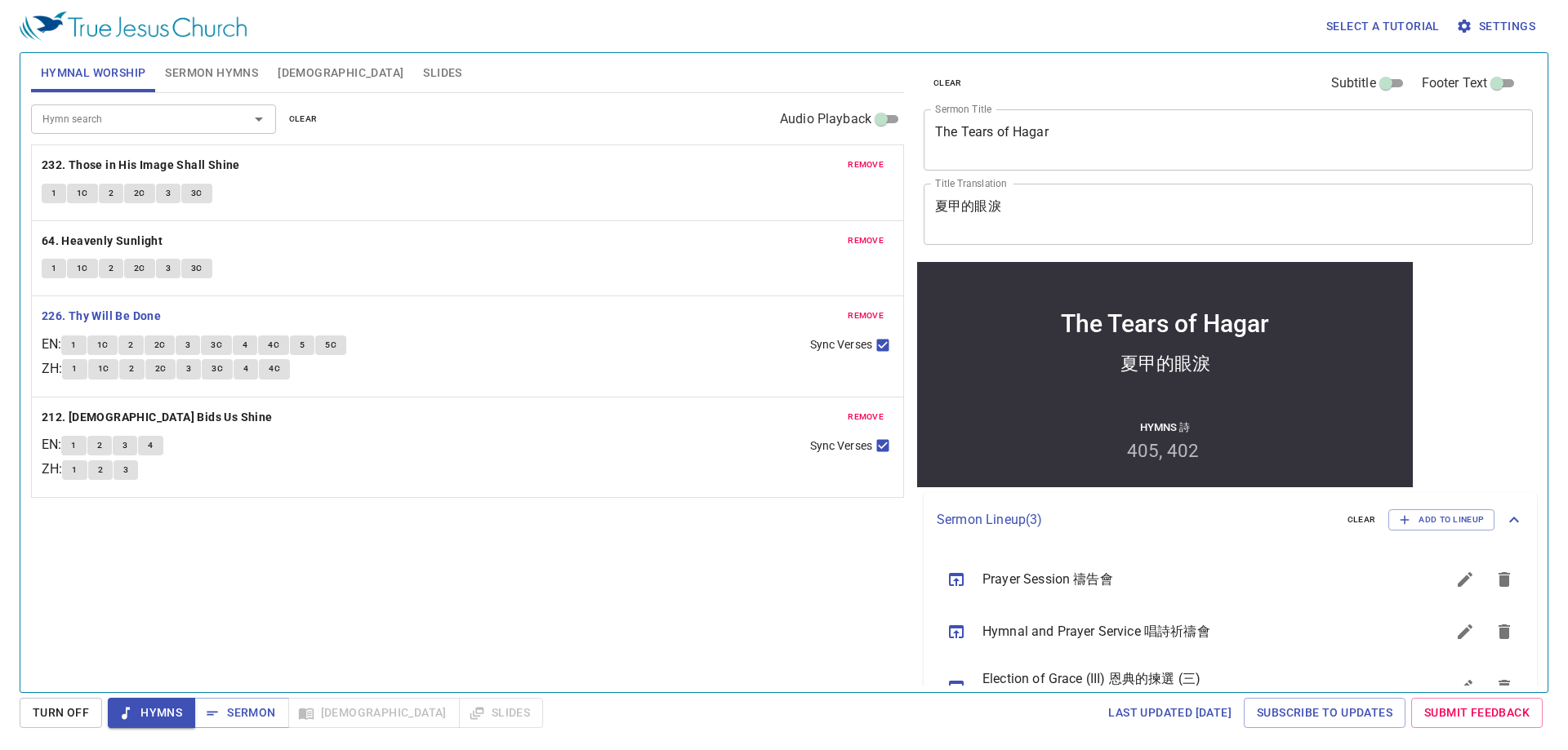
click at [85, 345] on button "1" at bounding box center [74, 345] width 25 height 20
click at [109, 352] on span "1C" at bounding box center [102, 344] width 11 height 14
click at [113, 468] on button "2" at bounding box center [101, 470] width 25 height 20
click at [126, 339] on button "2" at bounding box center [131, 345] width 25 height 20
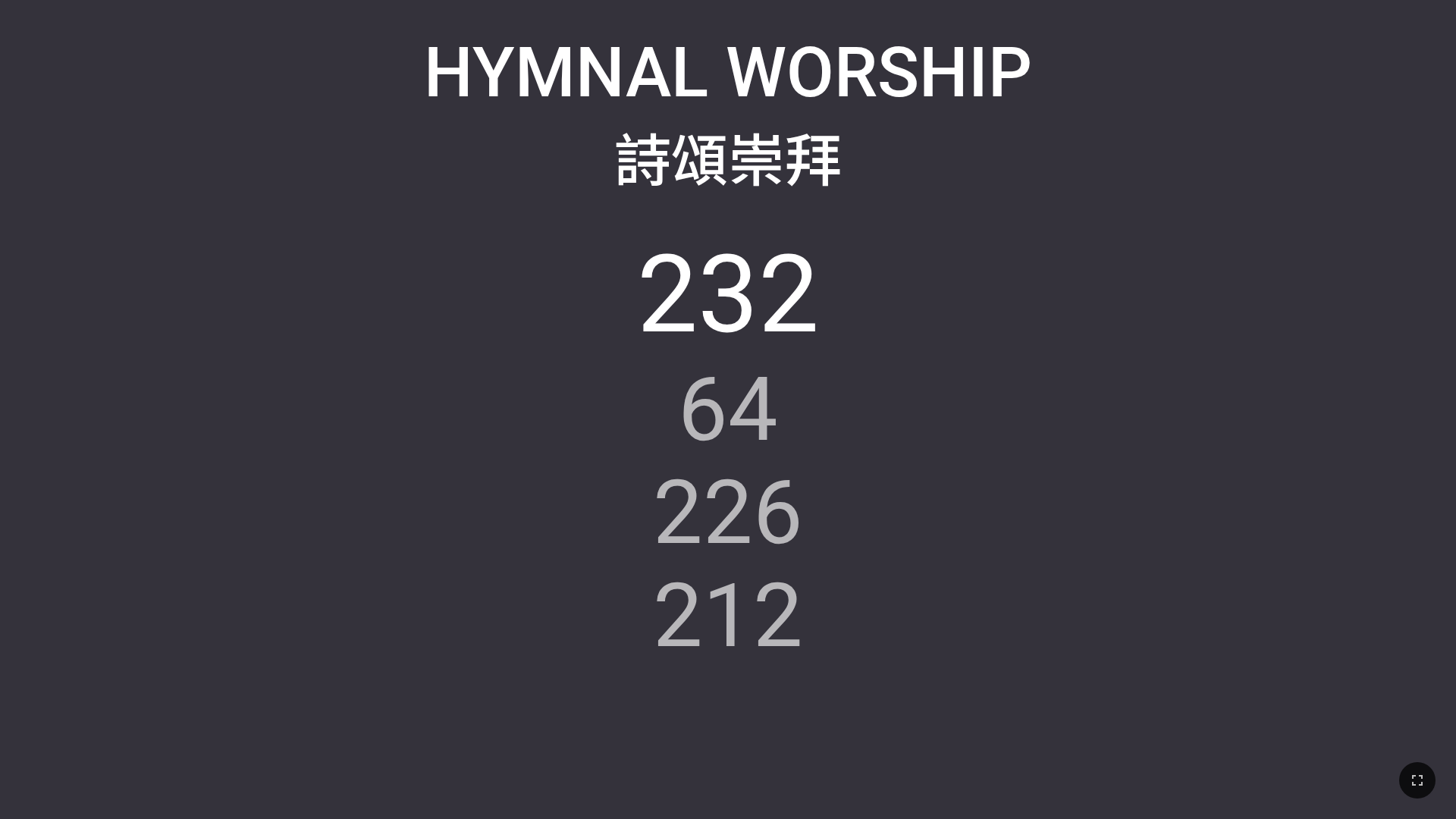
click at [606, 483] on ol "232 64 226 212" at bounding box center [728, 501] width 1392 height 539
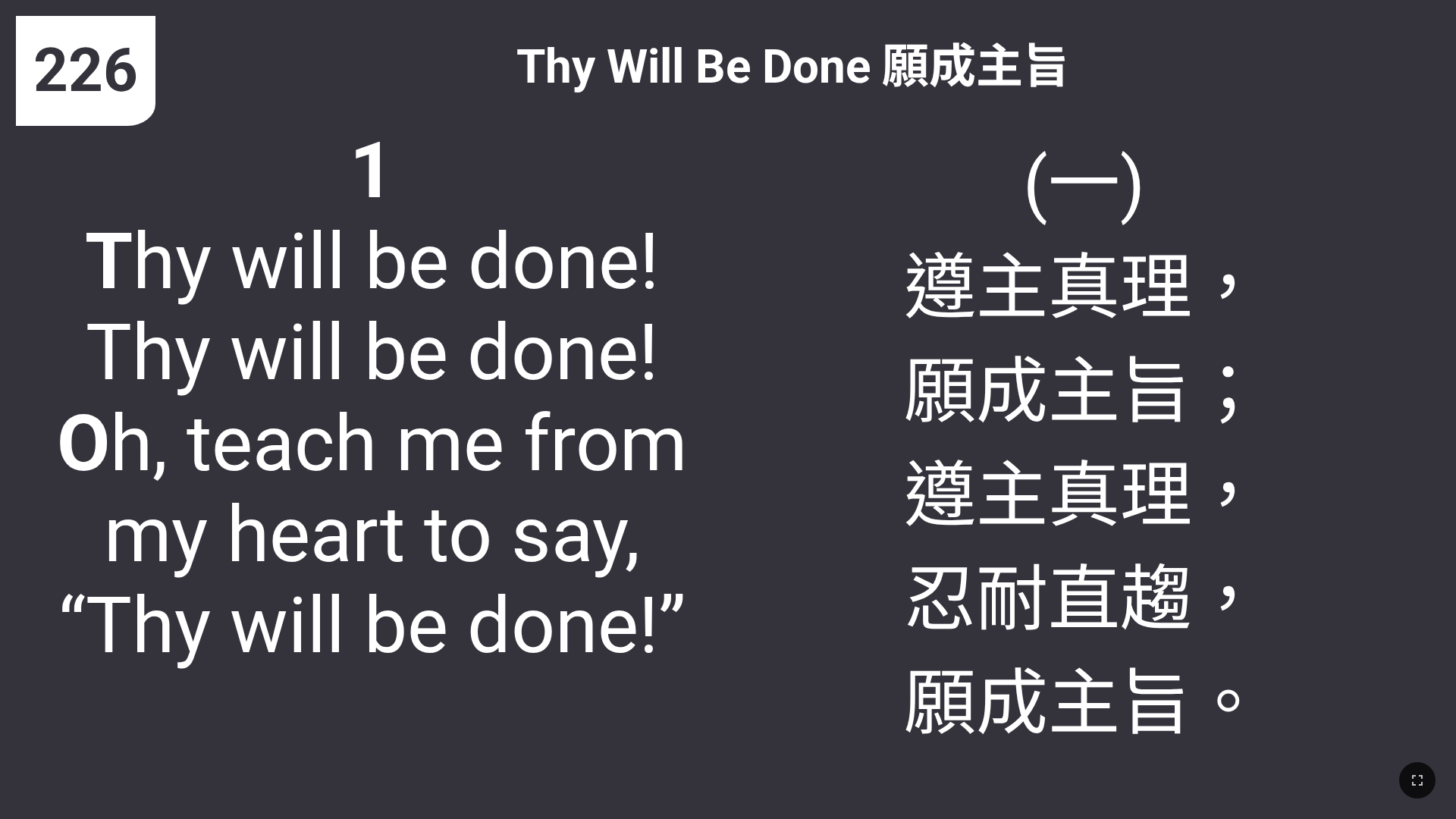
click at [606, 203] on div "(一) 遵主真理， 願成主旨； 遵主真理， 忍耐直趨， 願成主旨。" at bounding box center [1084, 455] width 712 height 695
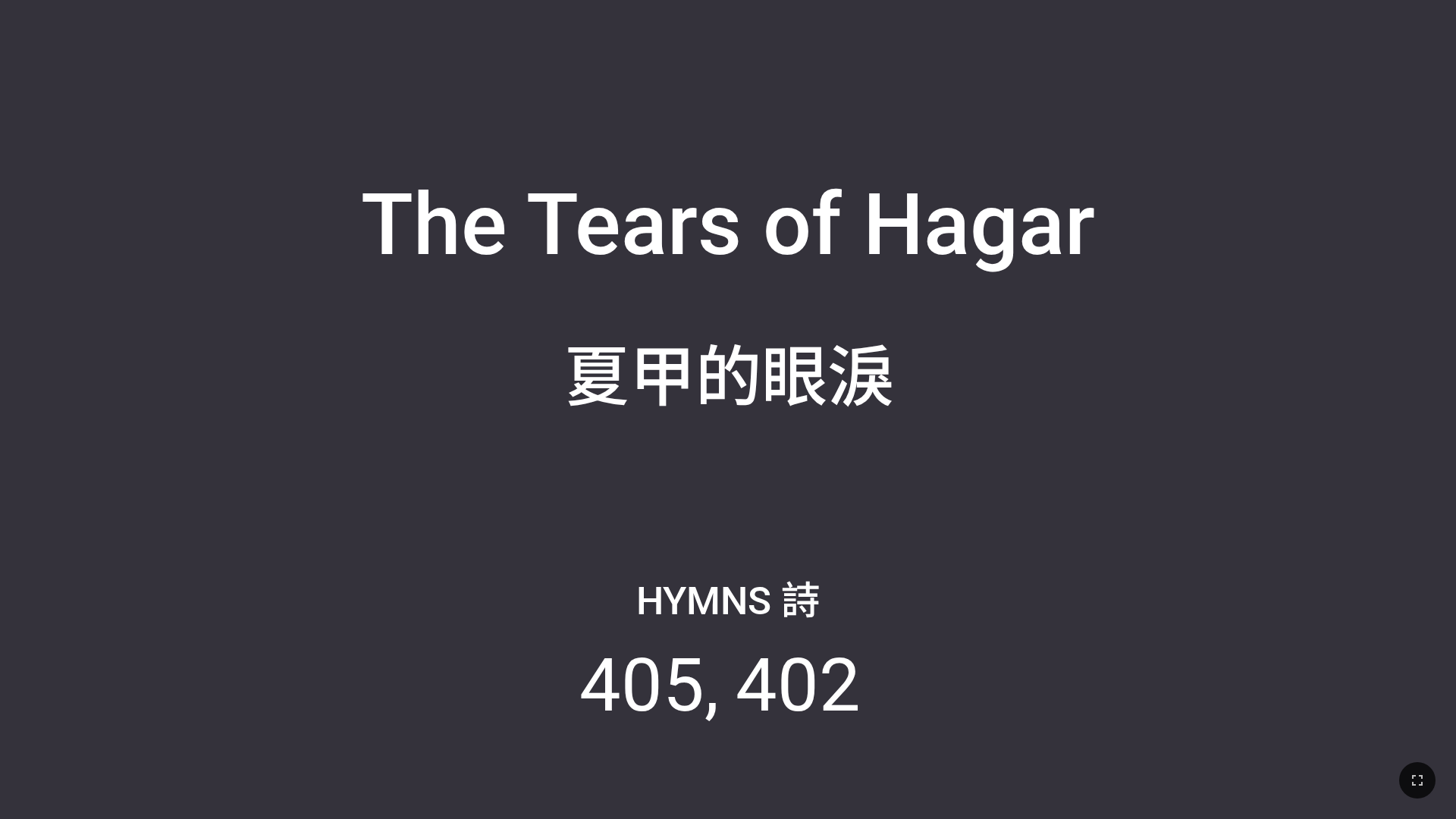
click at [606, 483] on div "Hymns 詩 405 402" at bounding box center [728, 665] width 1424 height 276
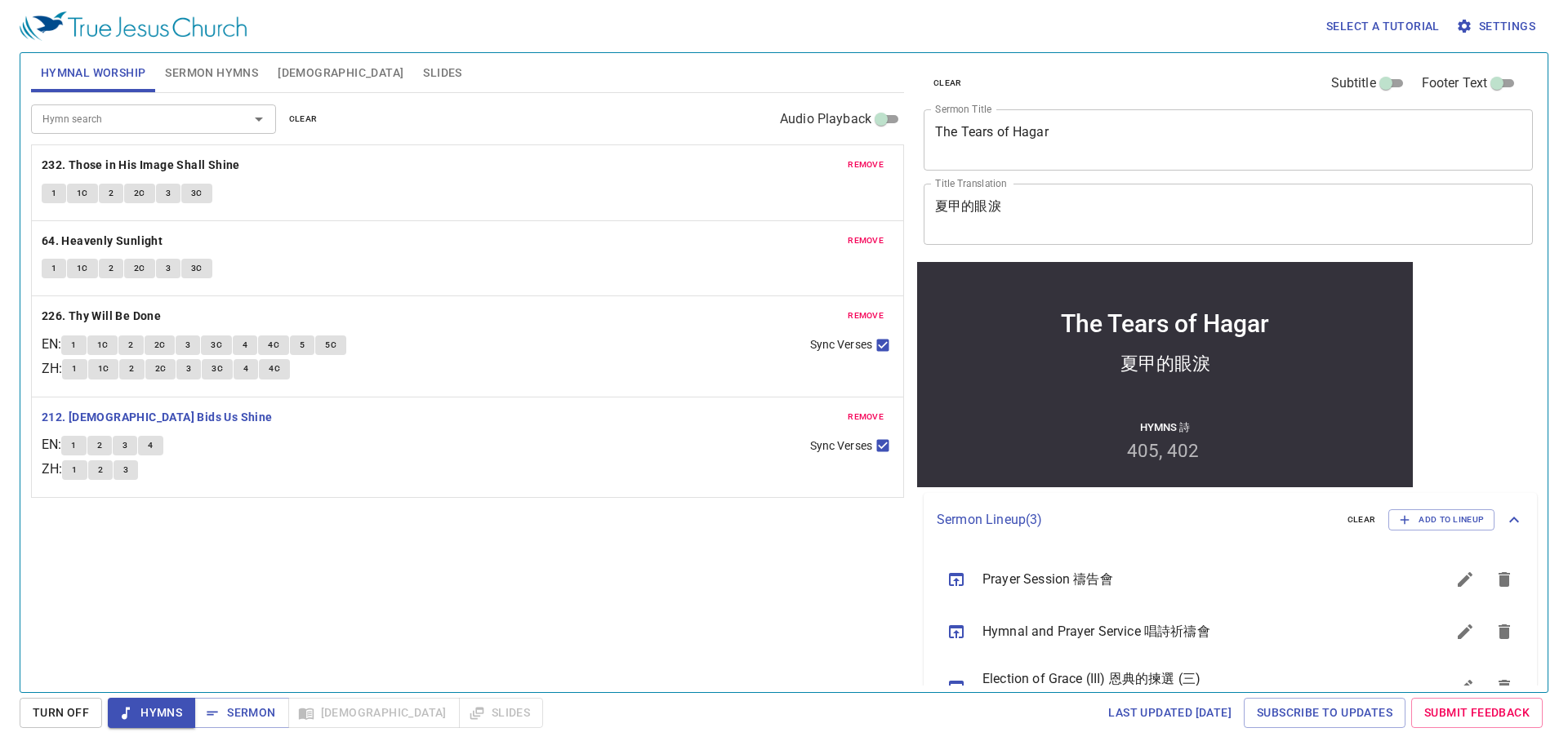
click at [303, 72] on span "[DEMOGRAPHIC_DATA]" at bounding box center [341, 73] width 126 height 21
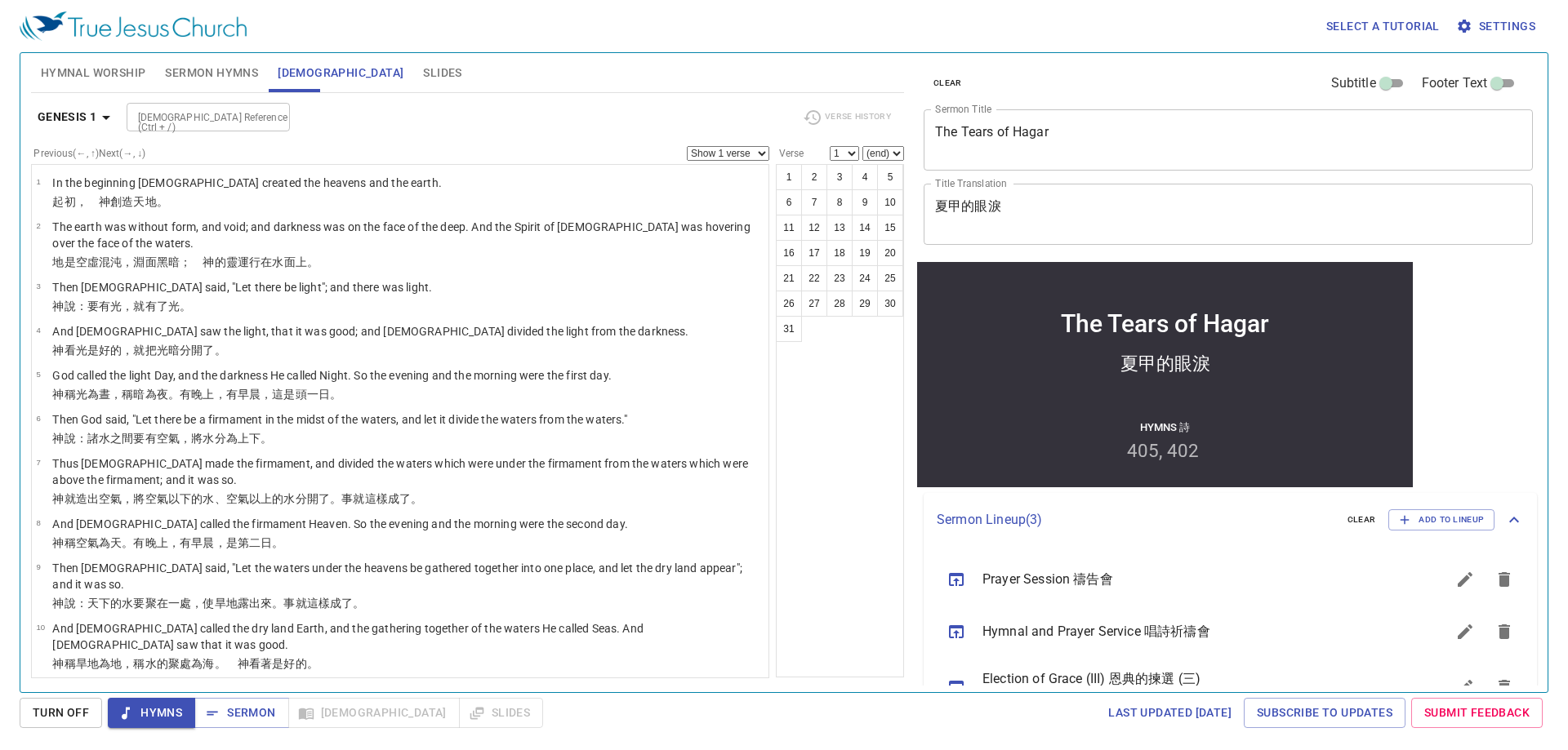
click at [46, 120] on b "Genesis 1" at bounding box center [67, 118] width 60 height 21
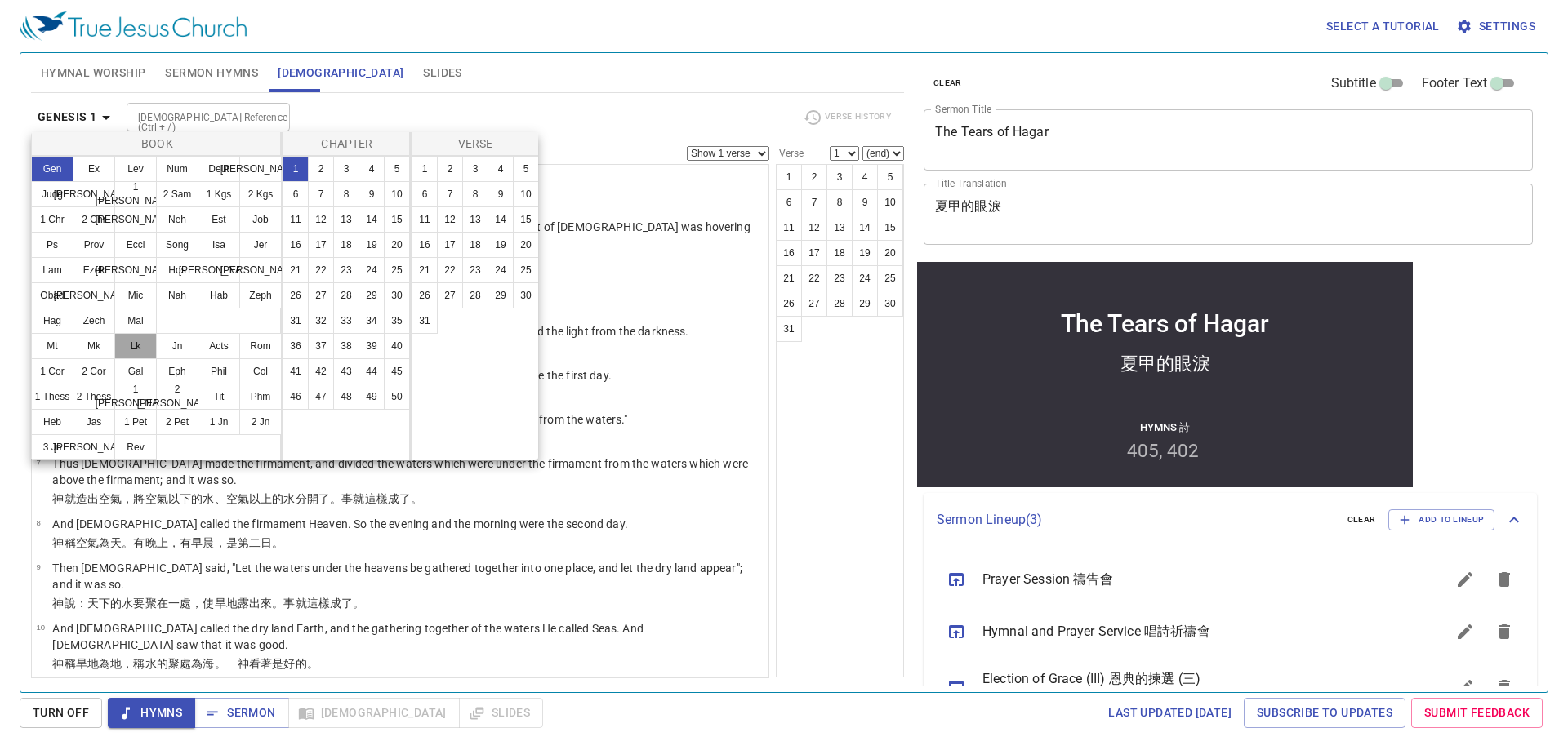
click at [132, 350] on button "Lk" at bounding box center [136, 346] width 43 height 27
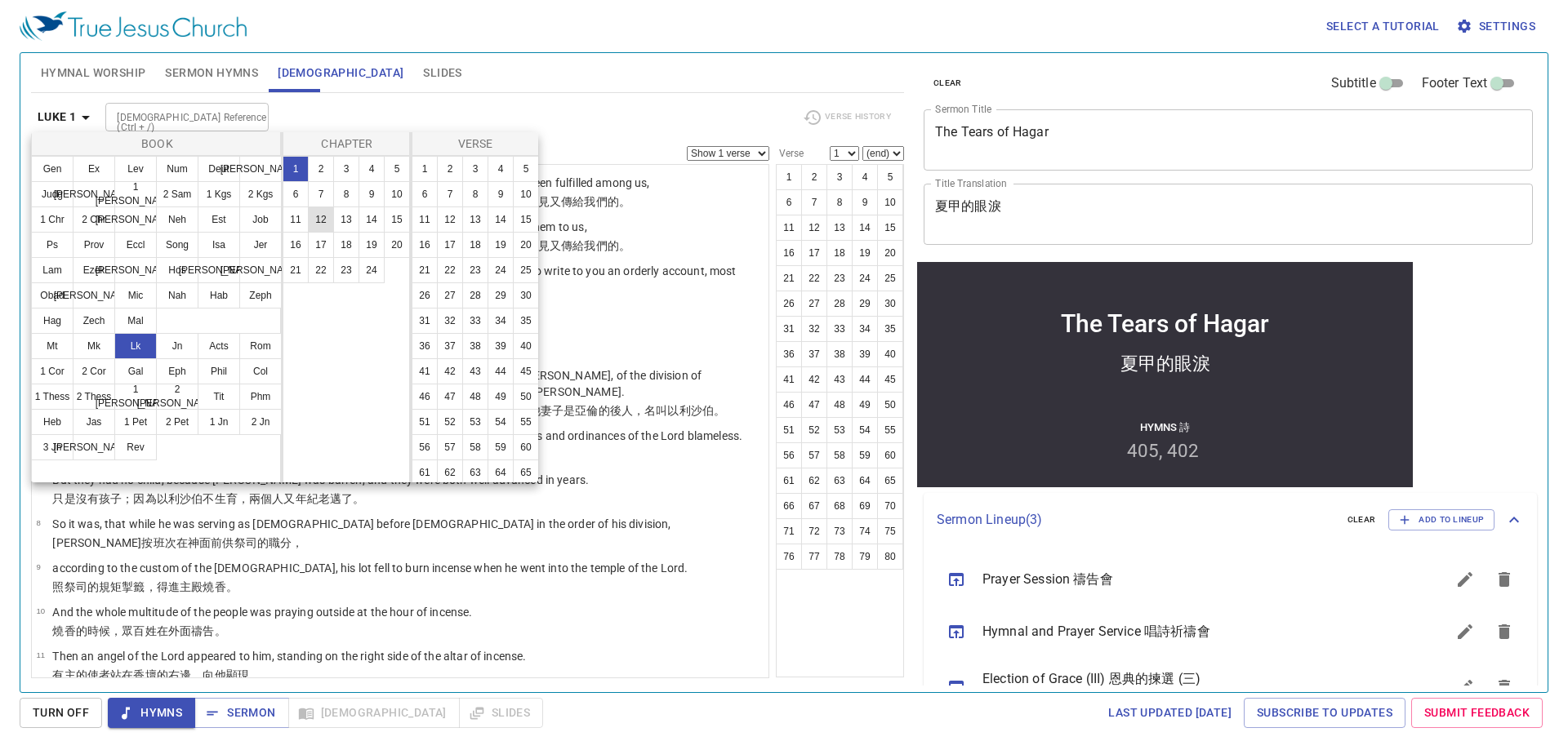
click at [314, 214] on button "12" at bounding box center [322, 220] width 27 height 27
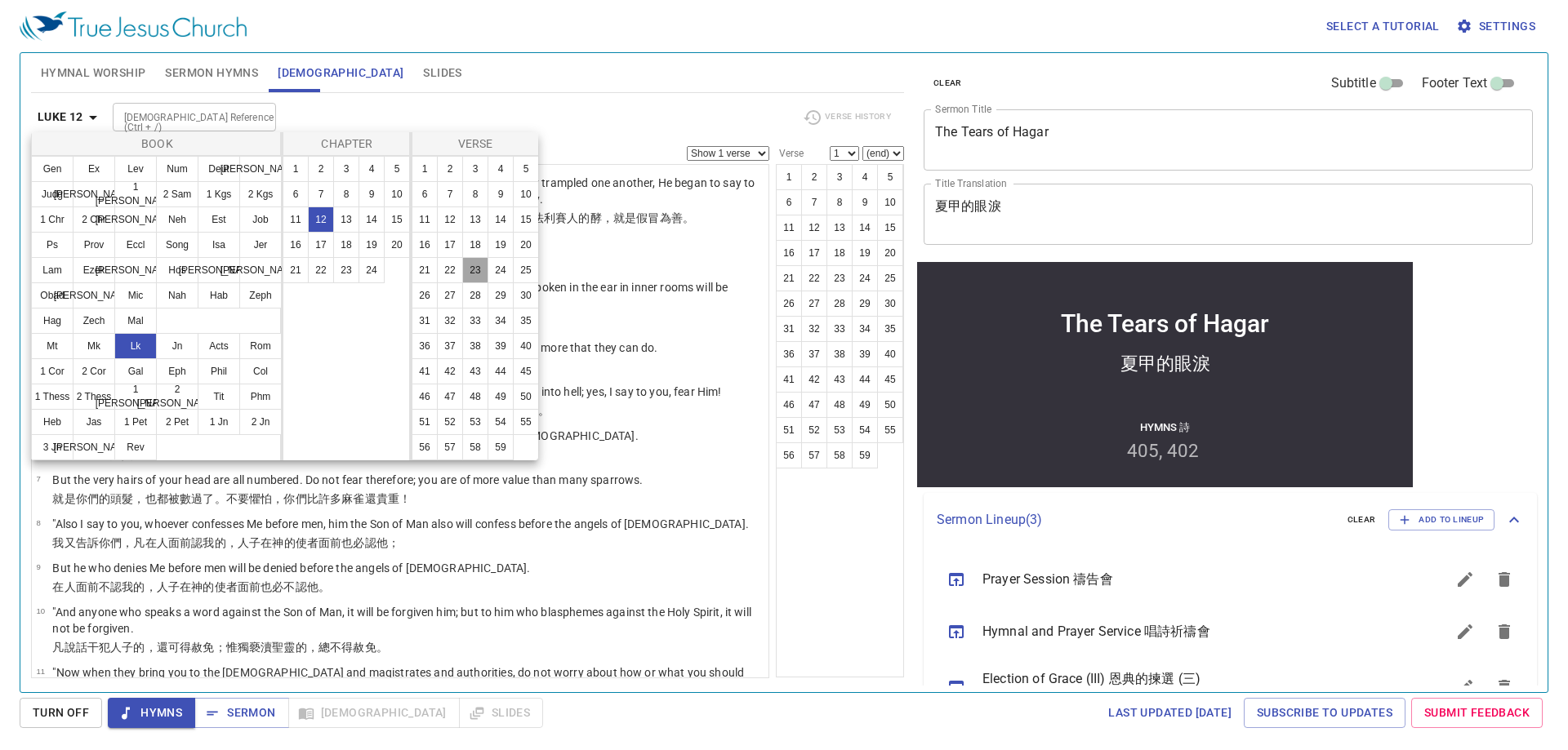
click at [472, 284] on button "23" at bounding box center [475, 270] width 27 height 27
select select "23"
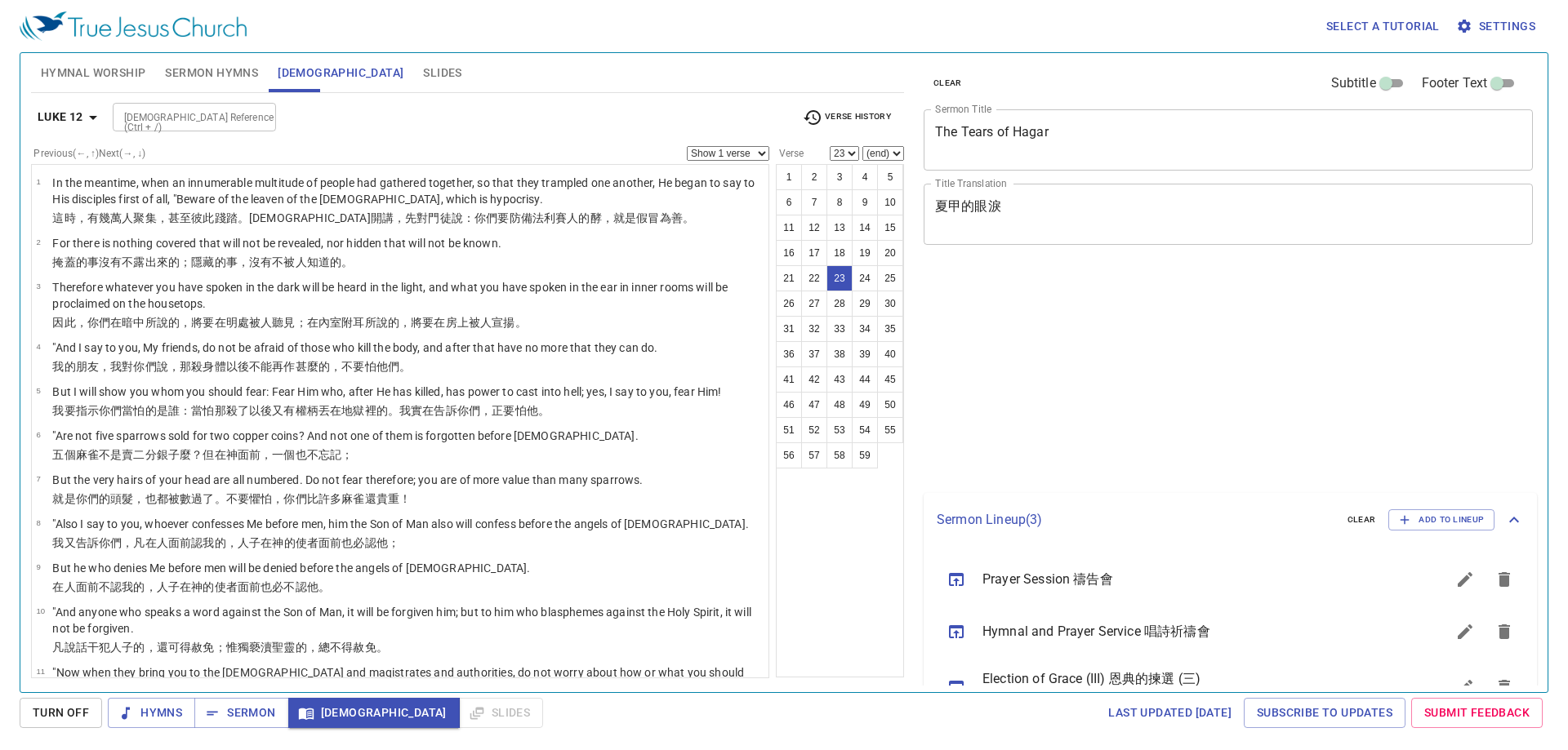
select select "23"
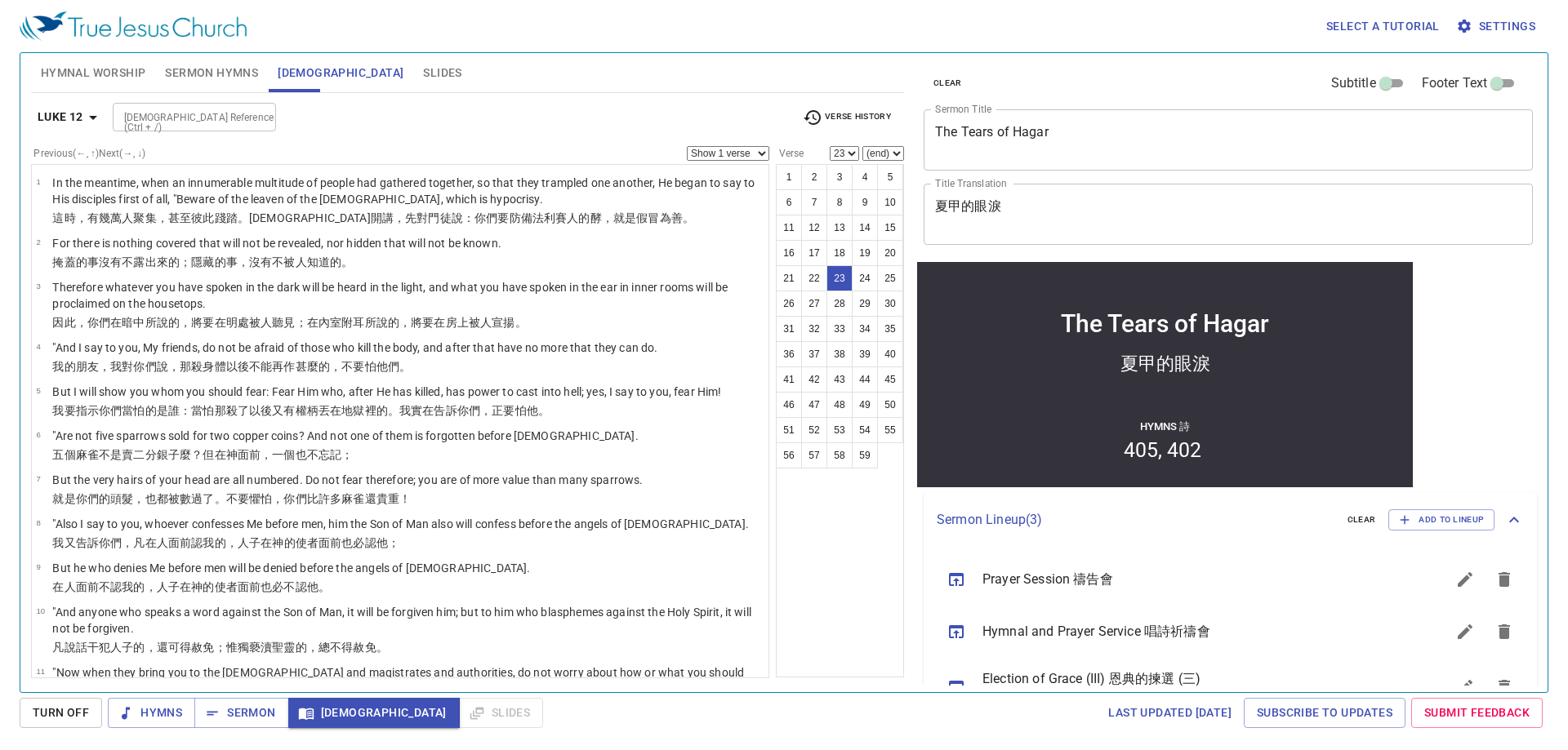
scroll to position [840, 0]
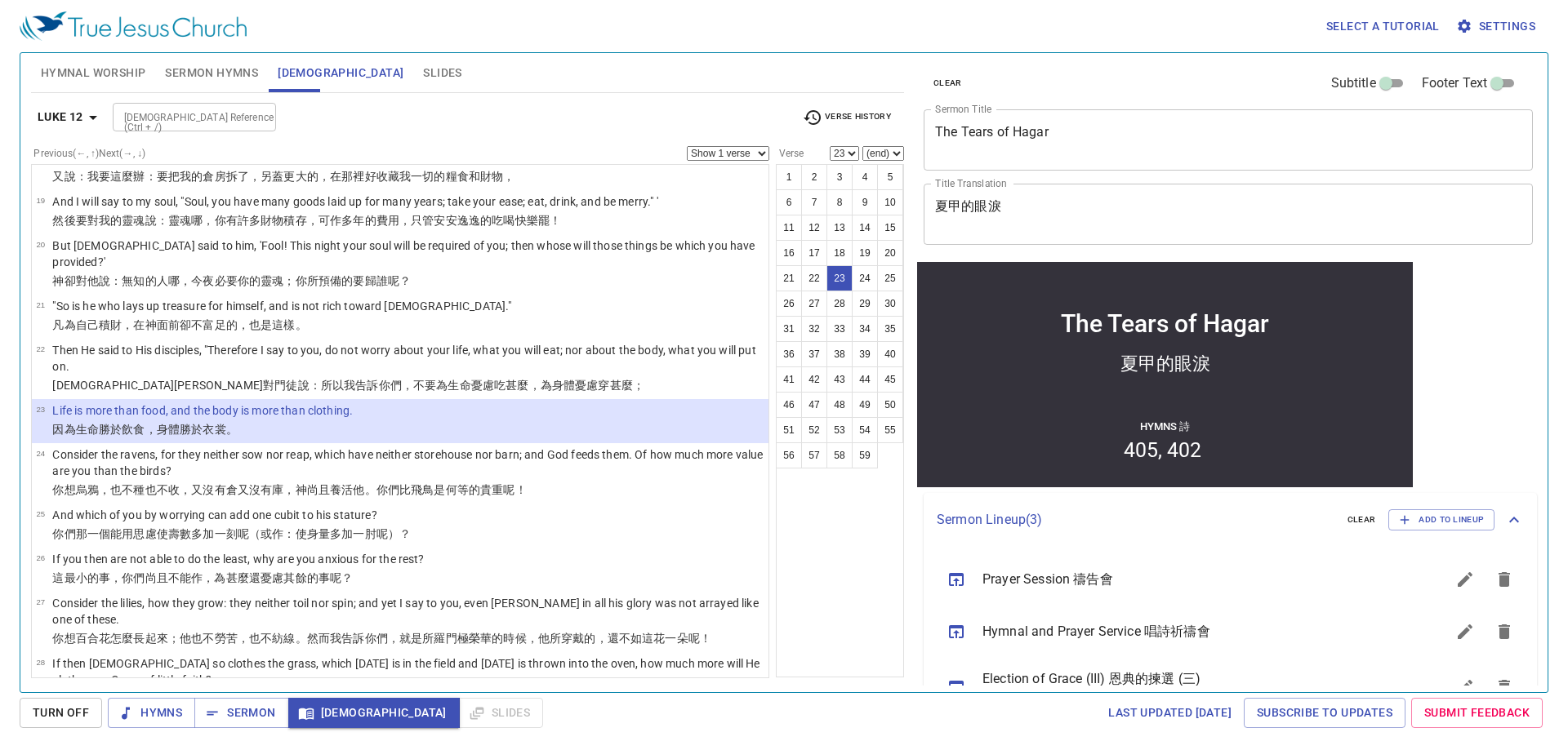
drag, startPoint x: 473, startPoint y: 113, endPoint x: 454, endPoint y: 136, distance: 29.8
click at [461, 132] on div "Luke 12 Bible Reference (Ctrl + /) Bible Reference (Ctrl + /) Verse History" at bounding box center [468, 123] width 873 height 45
click at [74, 74] on span "Hymnal Worship" at bounding box center [93, 73] width 105 height 21
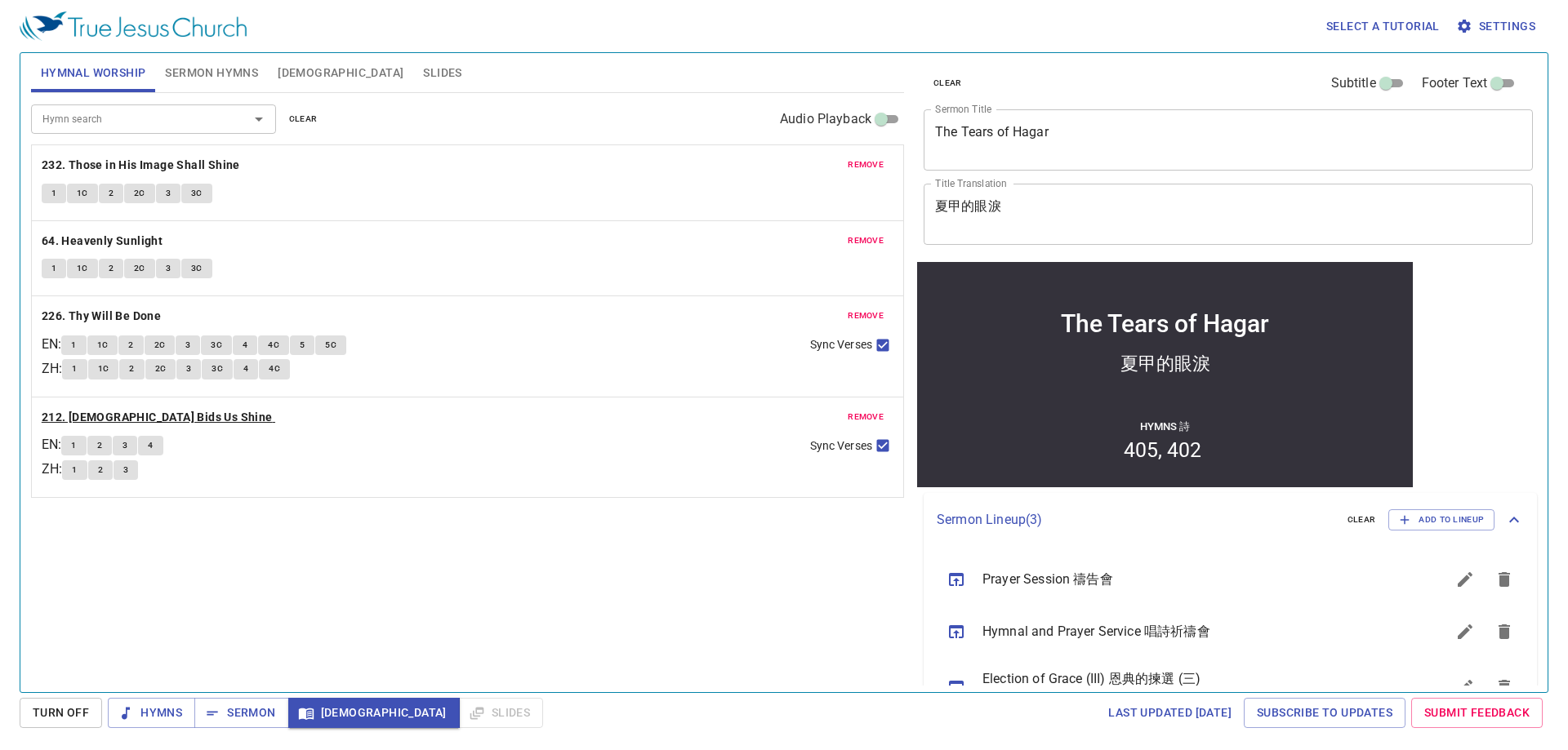
click at [115, 426] on b "212. [DEMOGRAPHIC_DATA] Bids Us Shine" at bounding box center [157, 418] width 231 height 21
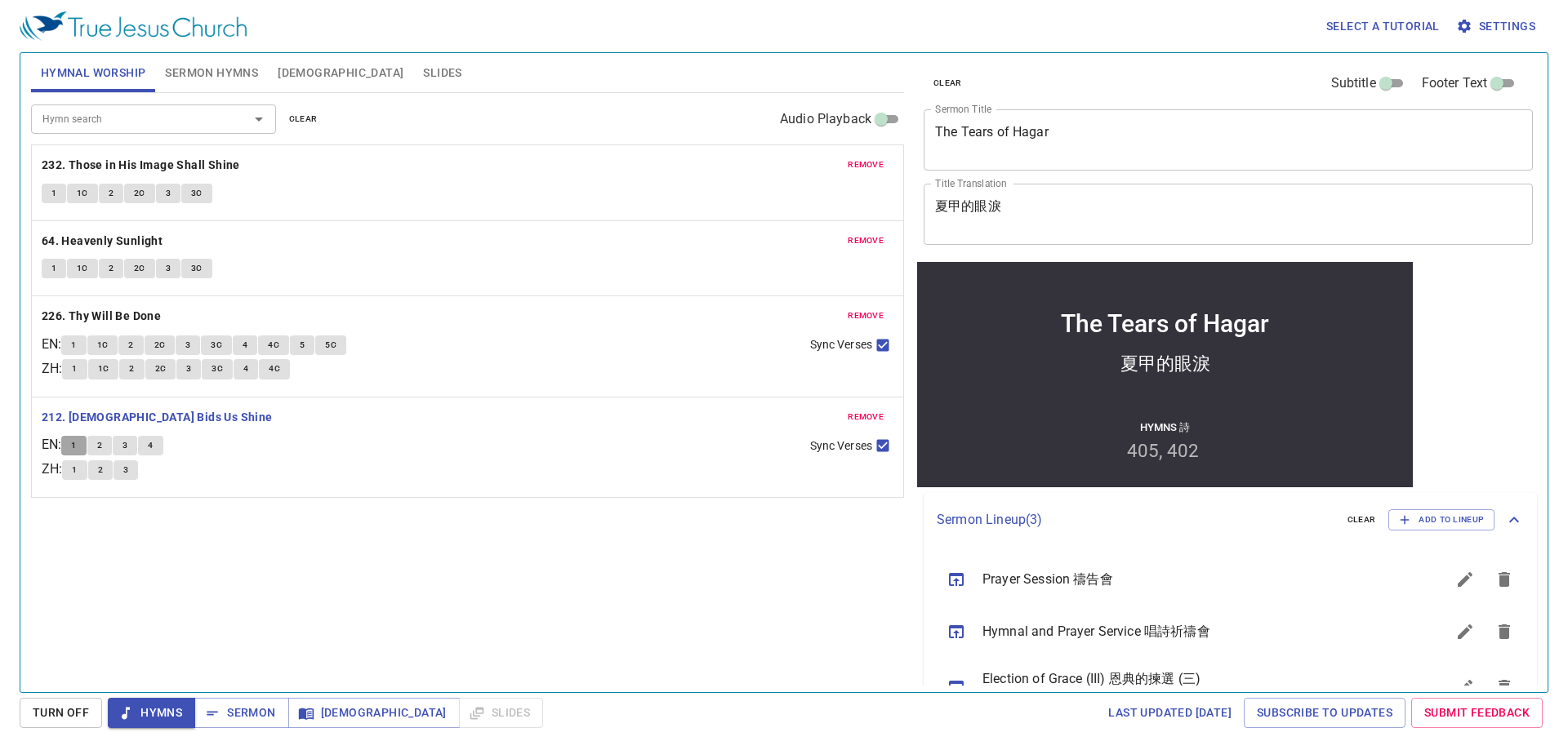
click at [76, 447] on span "1" at bounding box center [73, 445] width 5 height 14
click at [281, 540] on div "Hymn search Hymn search clear Audio Playback remove 232. Those in His Image Sha…" at bounding box center [468, 385] width 873 height 585
click at [204, 67] on span "Sermon Hymns" at bounding box center [212, 73] width 93 height 21
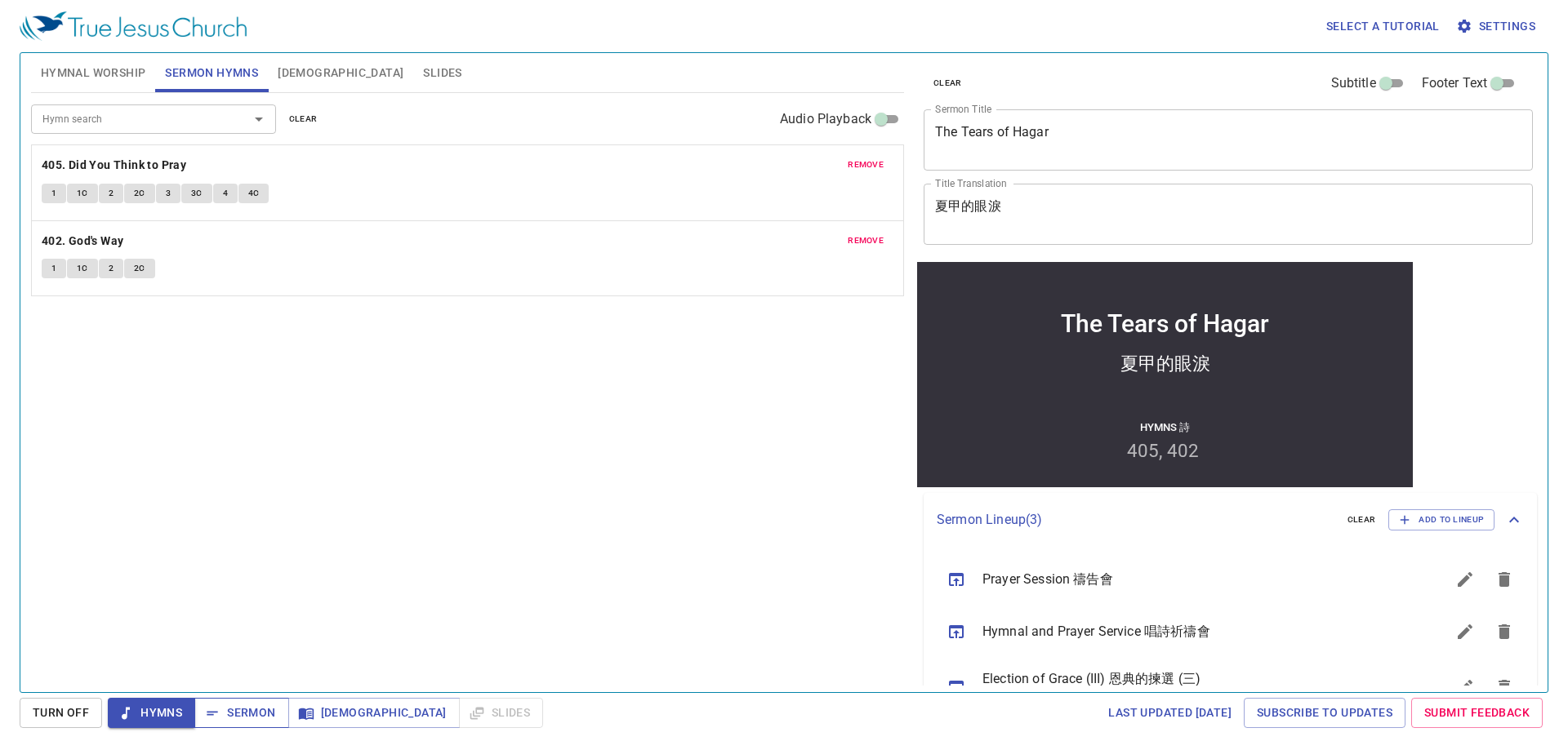
click at [239, 707] on span "Sermon" at bounding box center [241, 713] width 67 height 21
click at [104, 169] on b "405. Did You Think to Pray" at bounding box center [114, 166] width 144 height 21
click at [453, 287] on div "remove 402. God's Way 1 1C 2 2C" at bounding box center [468, 258] width 872 height 75
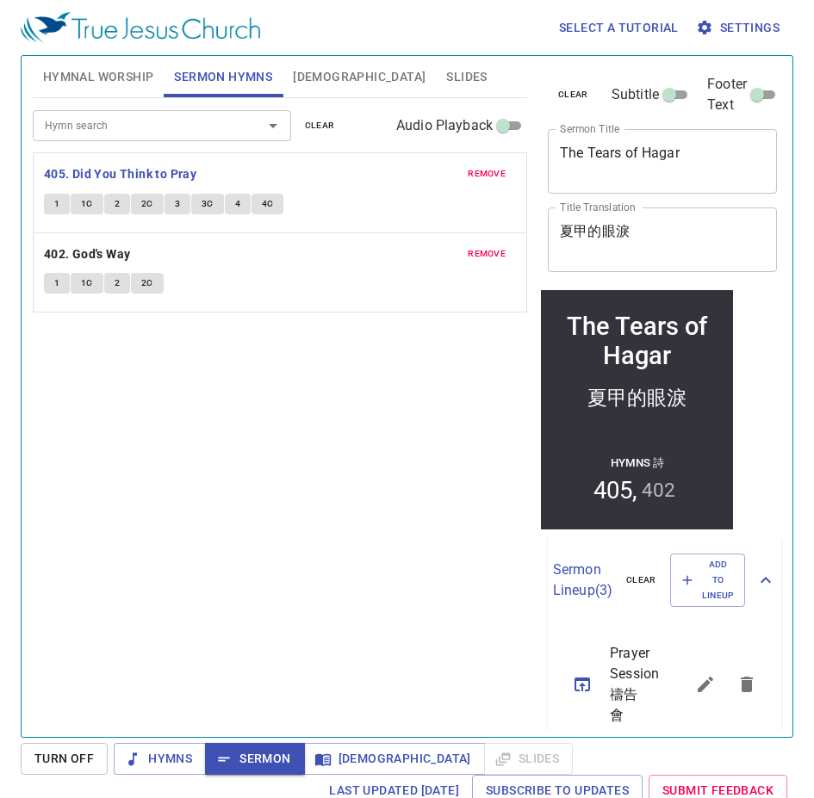
click at [312, 82] on span "[DEMOGRAPHIC_DATA]" at bounding box center [359, 77] width 133 height 22
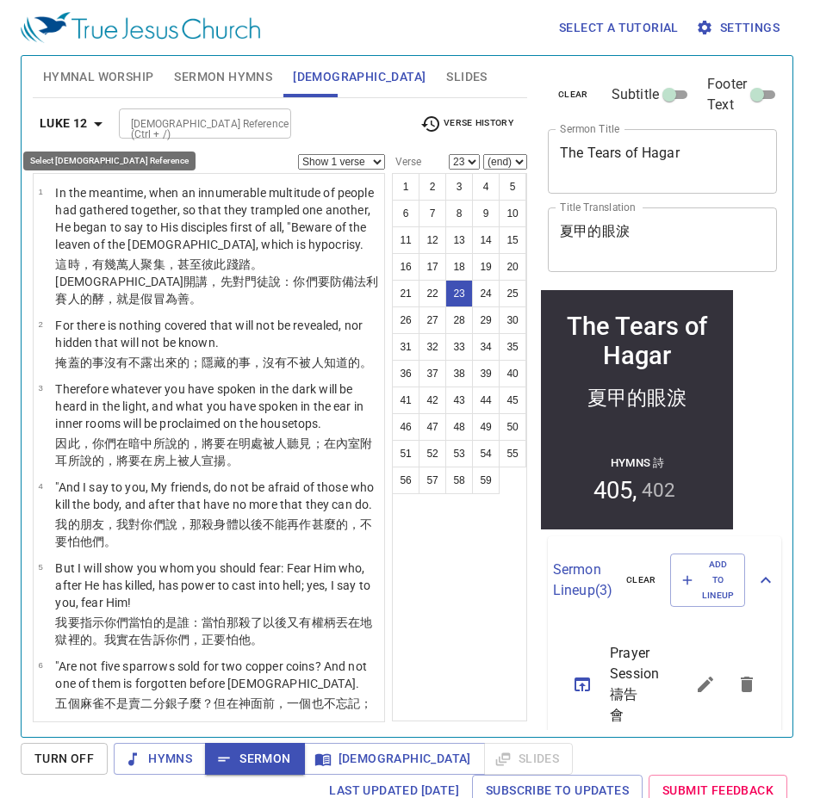
click at [85, 120] on b "Luke 12" at bounding box center [64, 124] width 48 height 22
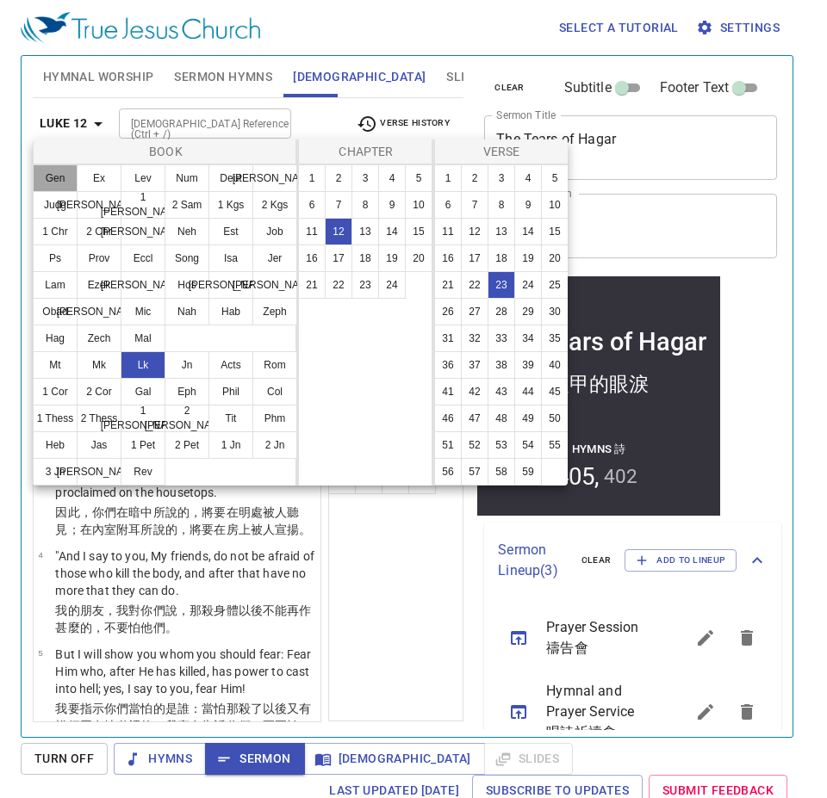
click at [41, 183] on button "Gen" at bounding box center [55, 178] width 45 height 28
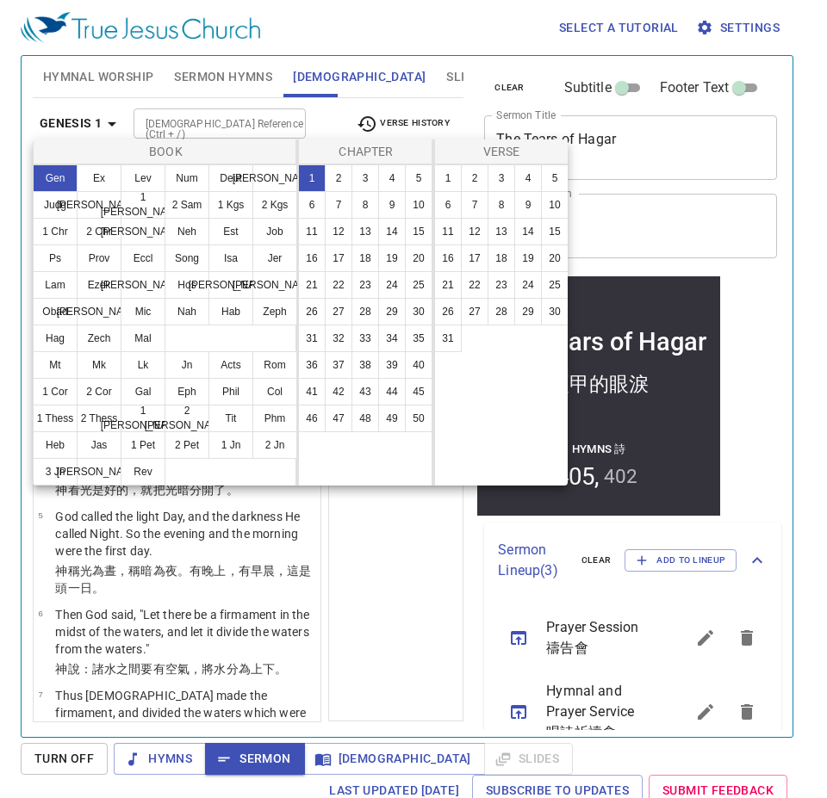
click at [297, 282] on div "Chapter 1 2 3 4 5 6 7 8 9 10 11 12 13 14 15 16 17 18 19 20 21 22 23 24 25 26 27…" at bounding box center [364, 312] width 138 height 346
click at [312, 284] on button "21" at bounding box center [312, 285] width 28 height 28
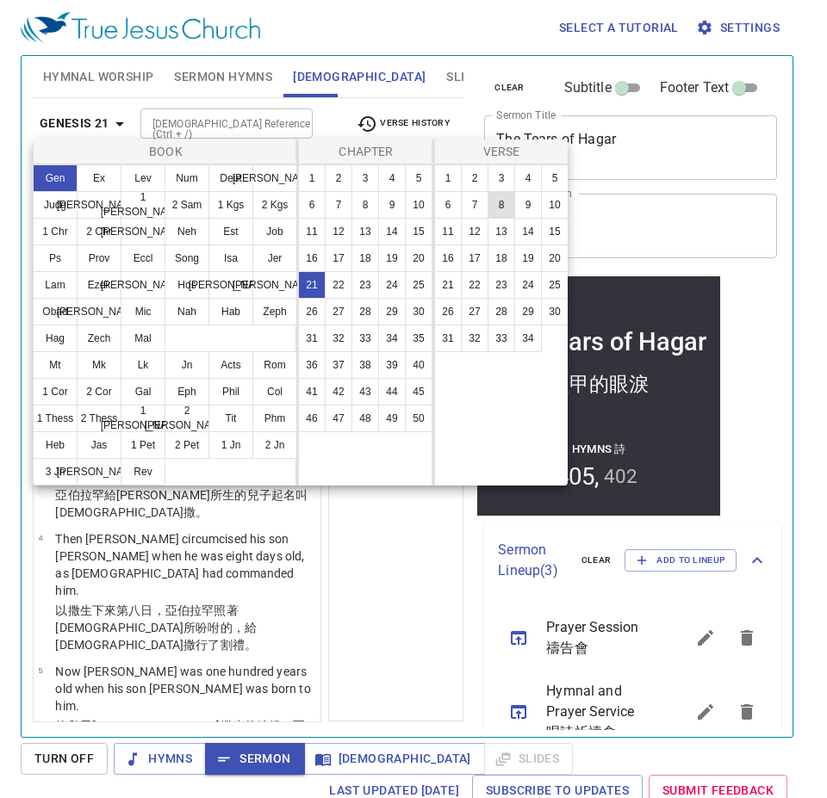
click at [491, 200] on button "8" at bounding box center [501, 205] width 28 height 28
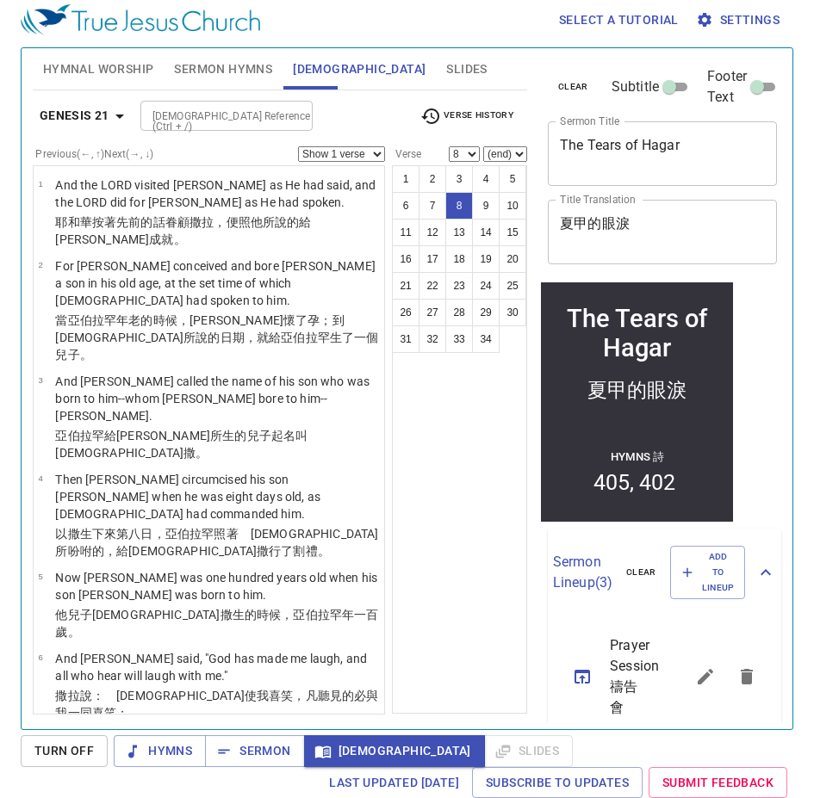
scroll to position [418, 0]
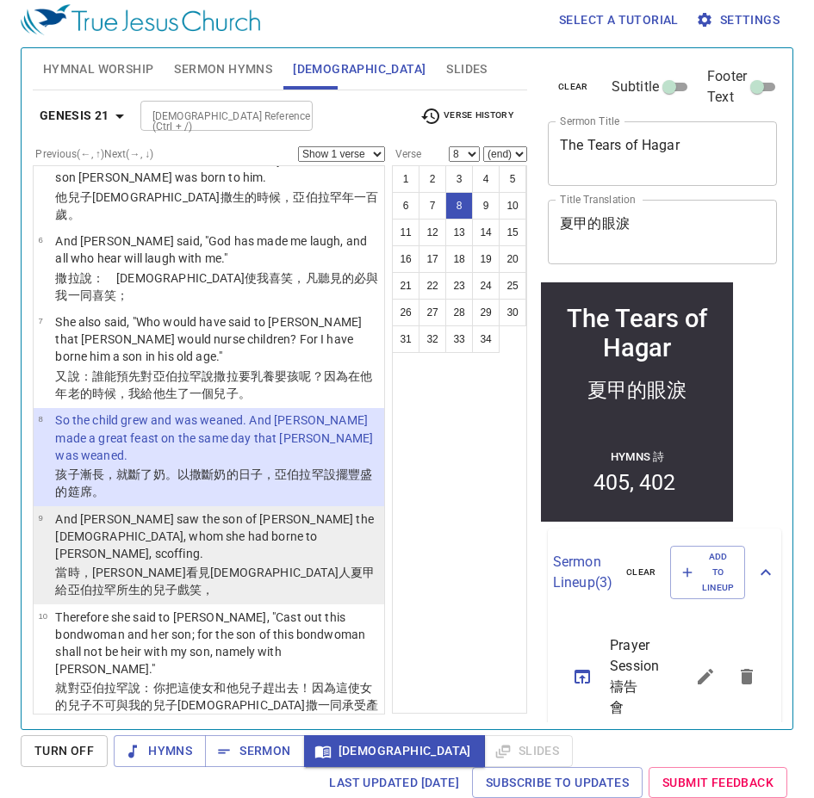
click at [176, 511] on p "And [PERSON_NAME] saw the son of [PERSON_NAME] the [DEMOGRAPHIC_DATA], whom she…" at bounding box center [217, 537] width 324 height 52
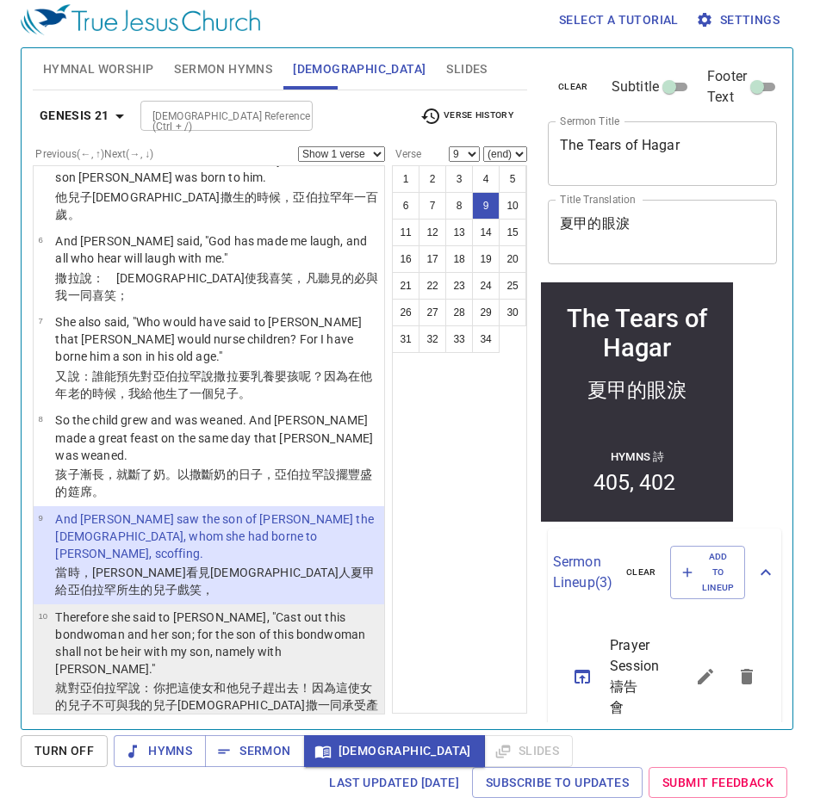
click at [76, 617] on p "Therefore she said to [PERSON_NAME], "Cast out this bondwoman and her son; for …" at bounding box center [217, 643] width 324 height 69
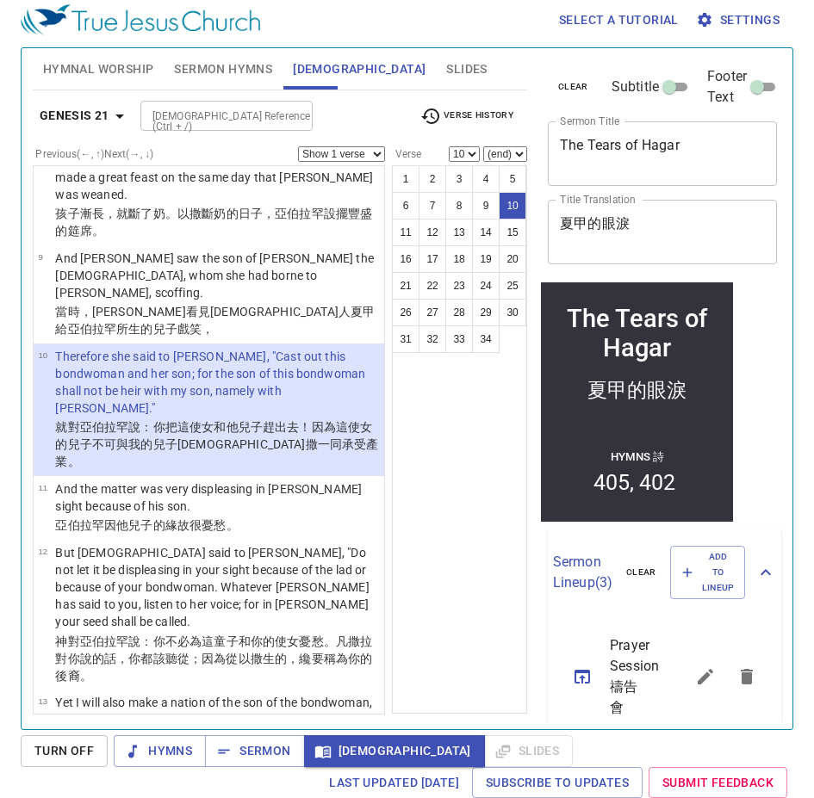
scroll to position [717, 0]
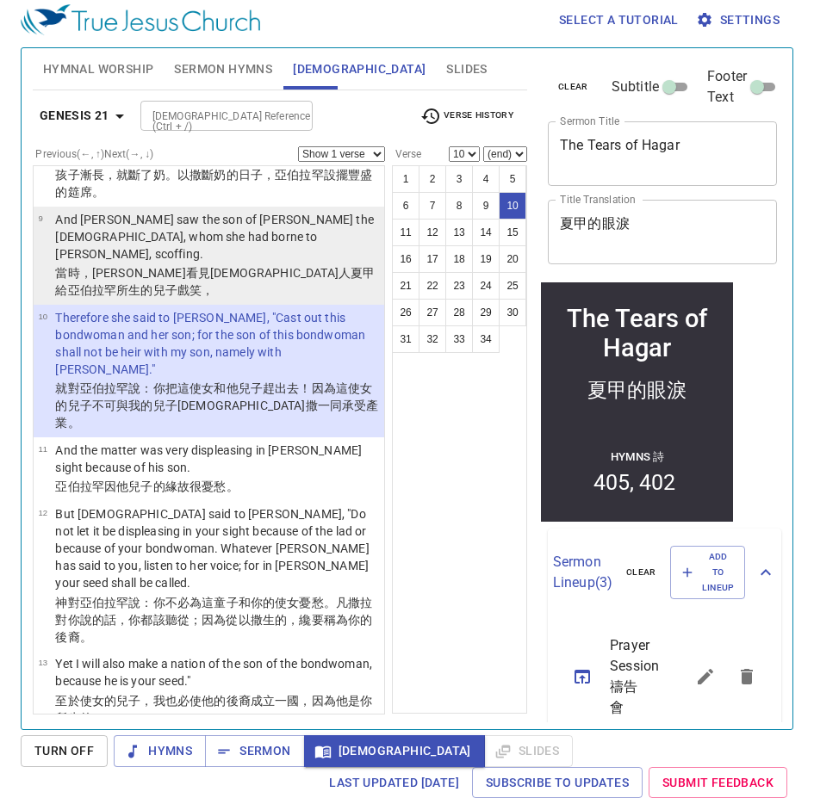
click at [117, 266] on wh8283 "看見 埃及人 夏甲 給亞伯拉罕 所生 的兒子 戲笑 ，" at bounding box center [214, 281] width 319 height 31
select select "9"
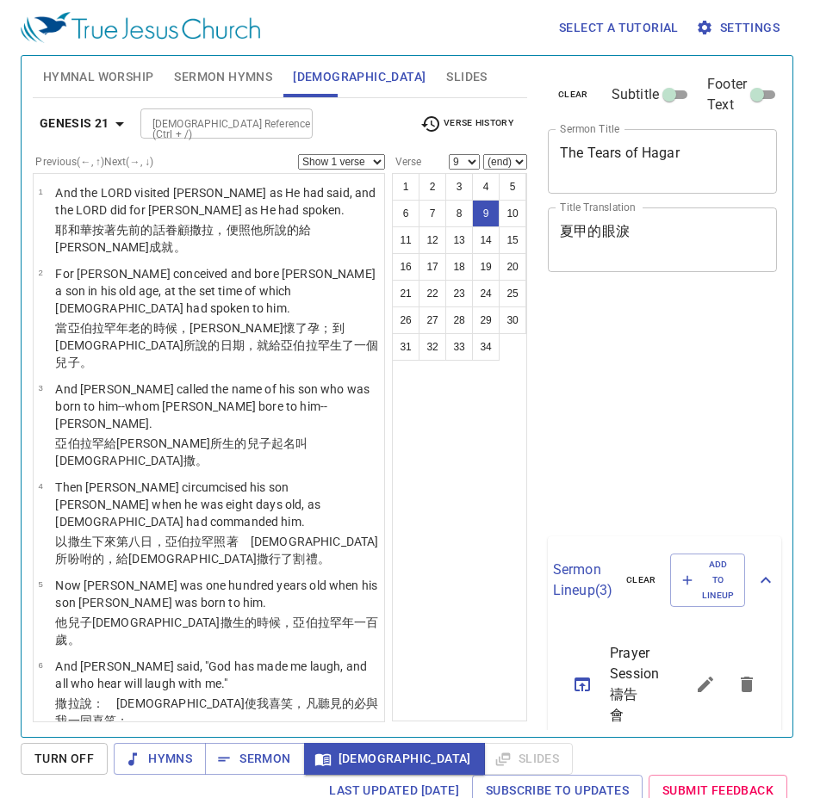
select select "9"
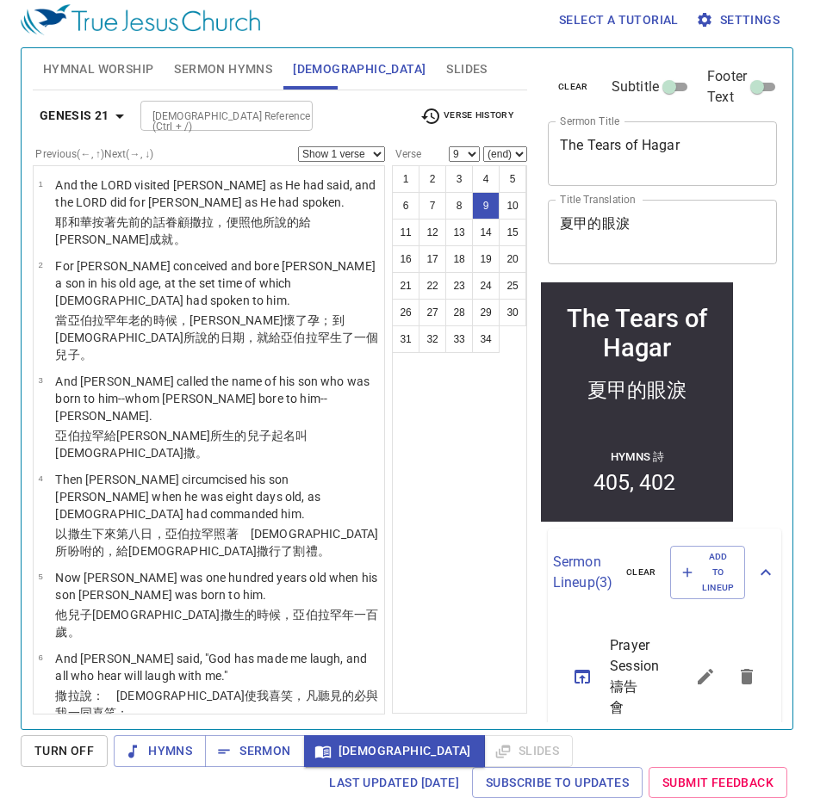
scroll to position [717, 0]
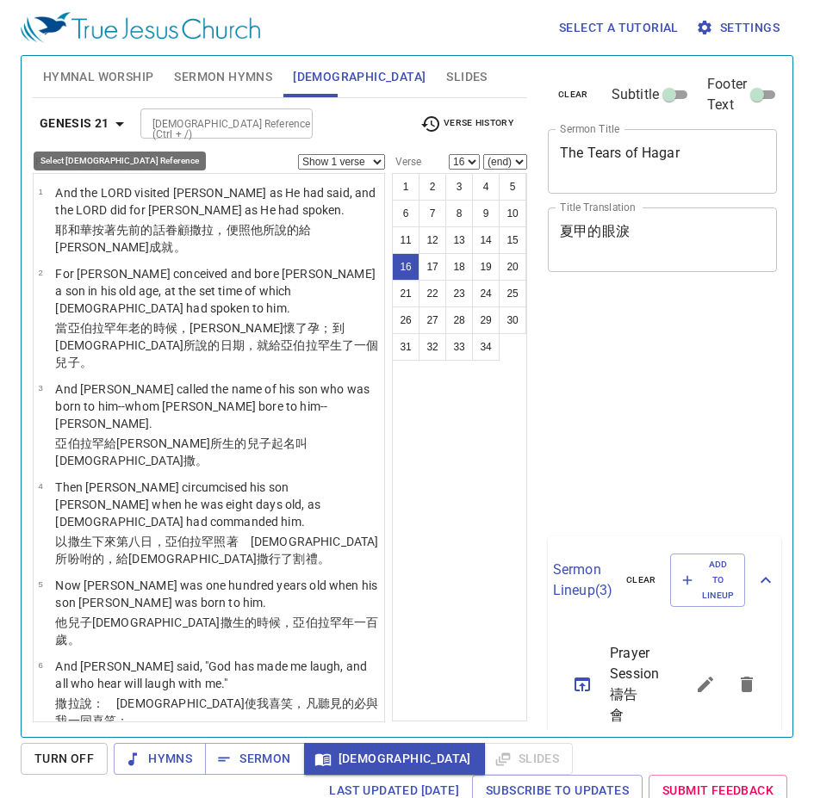
select select "16"
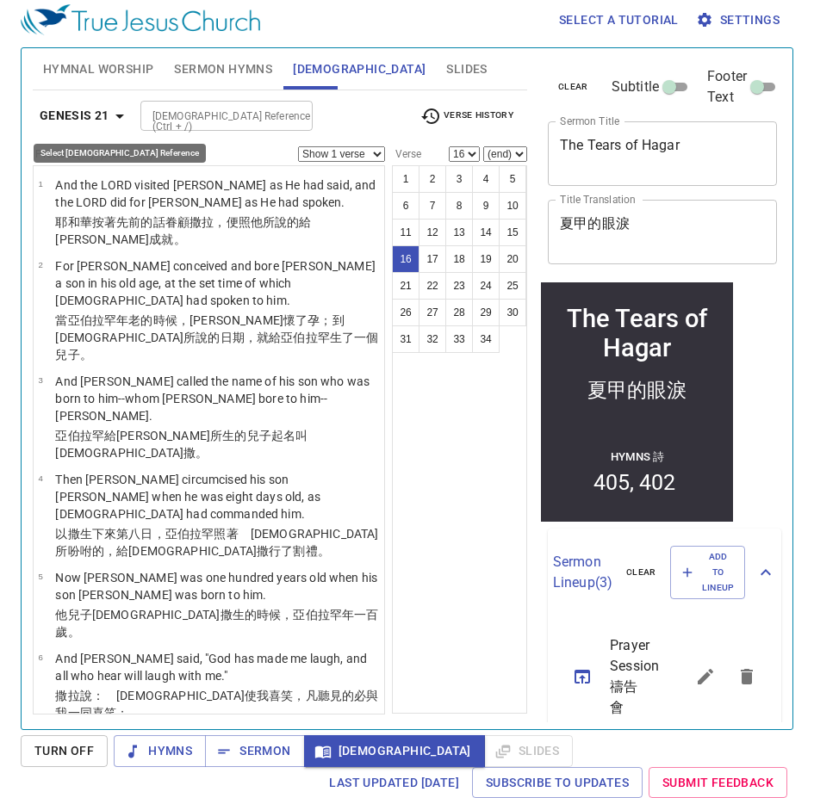
scroll to position [1234, 0]
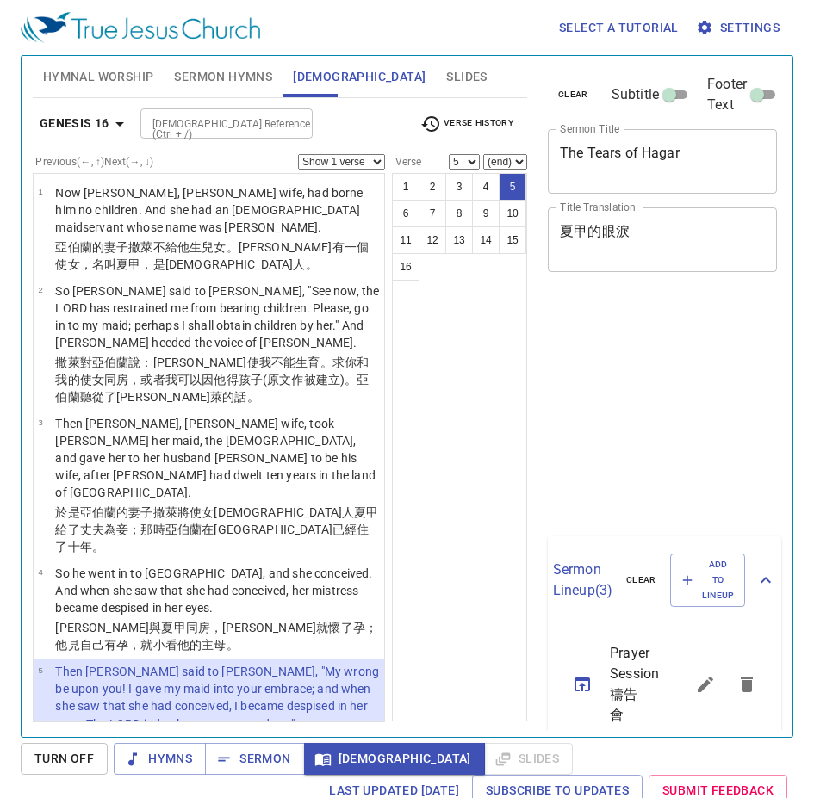
select select "5"
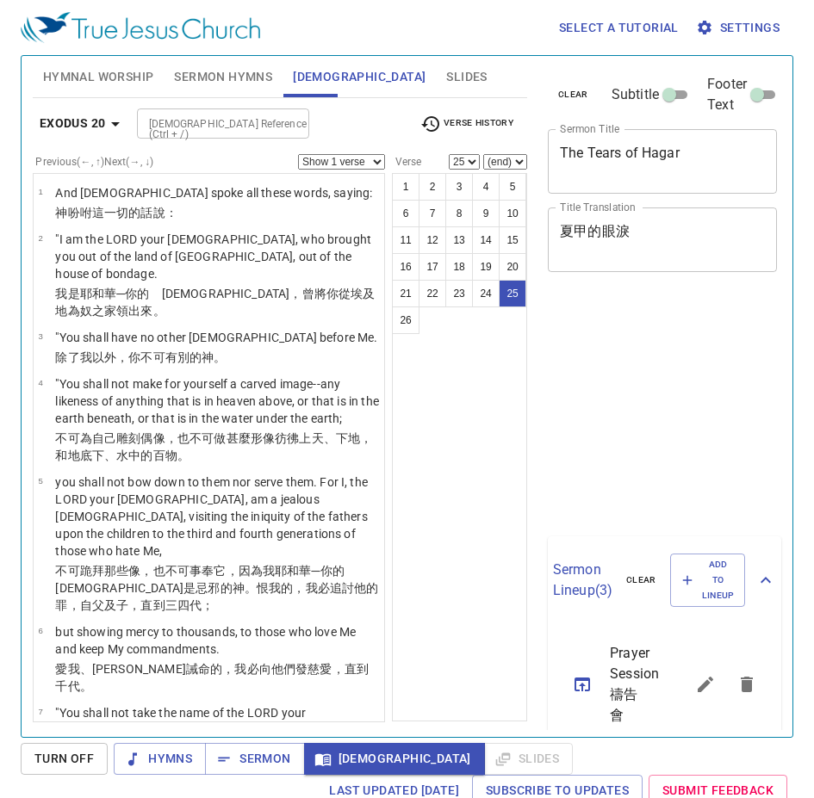
select select "25"
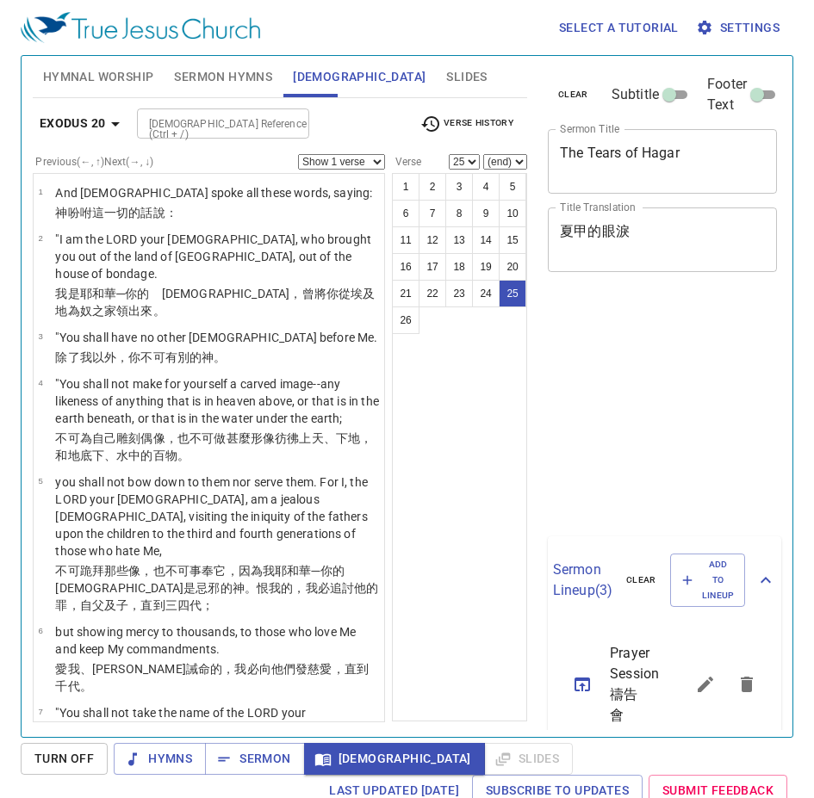
scroll to position [8, 0]
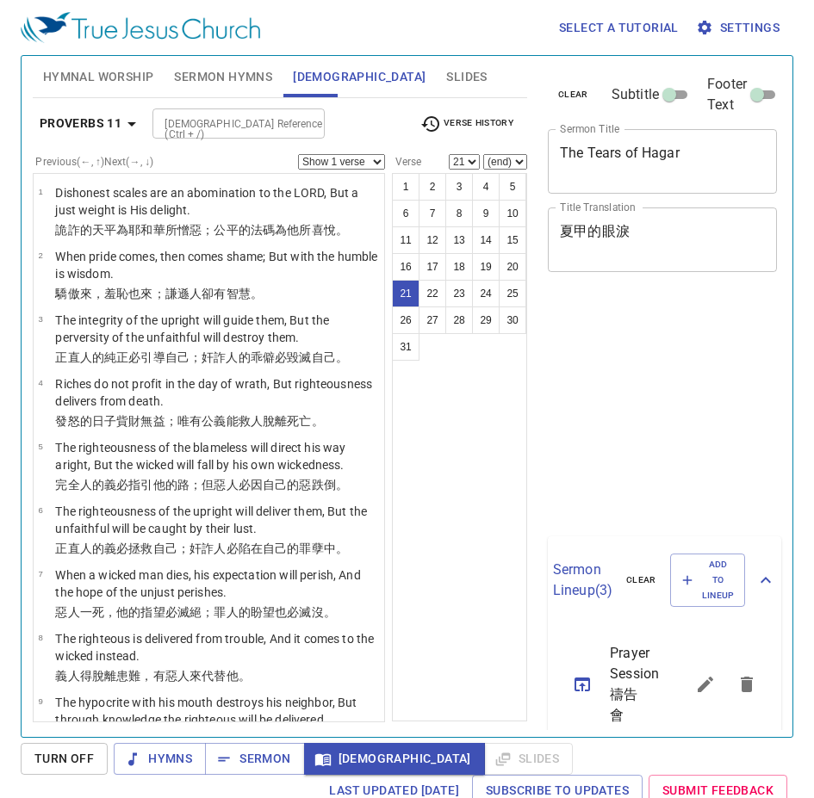
select select "21"
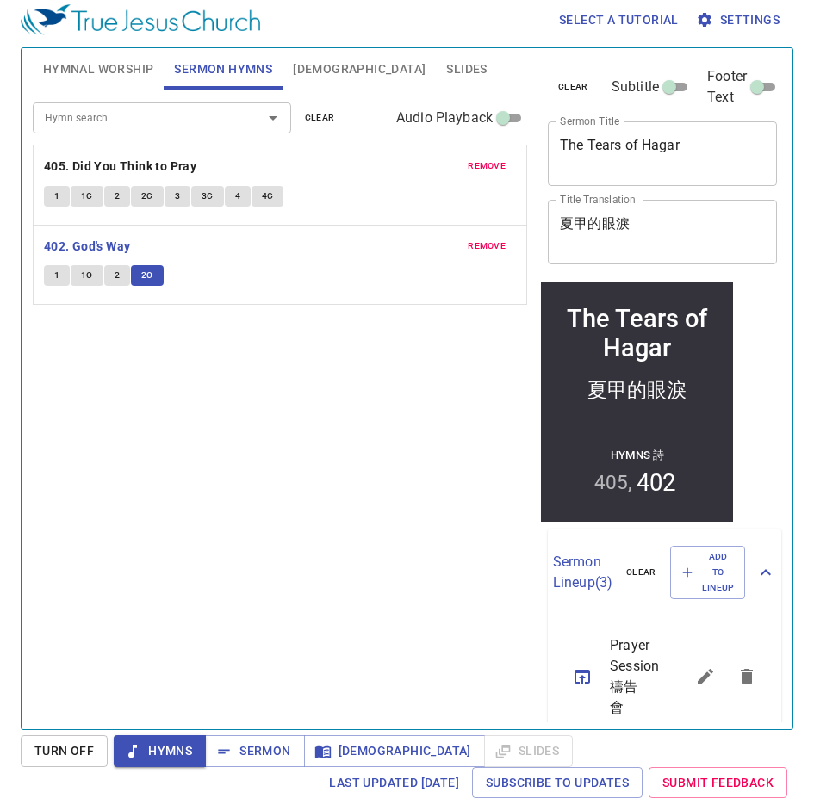
scroll to position [8, 0]
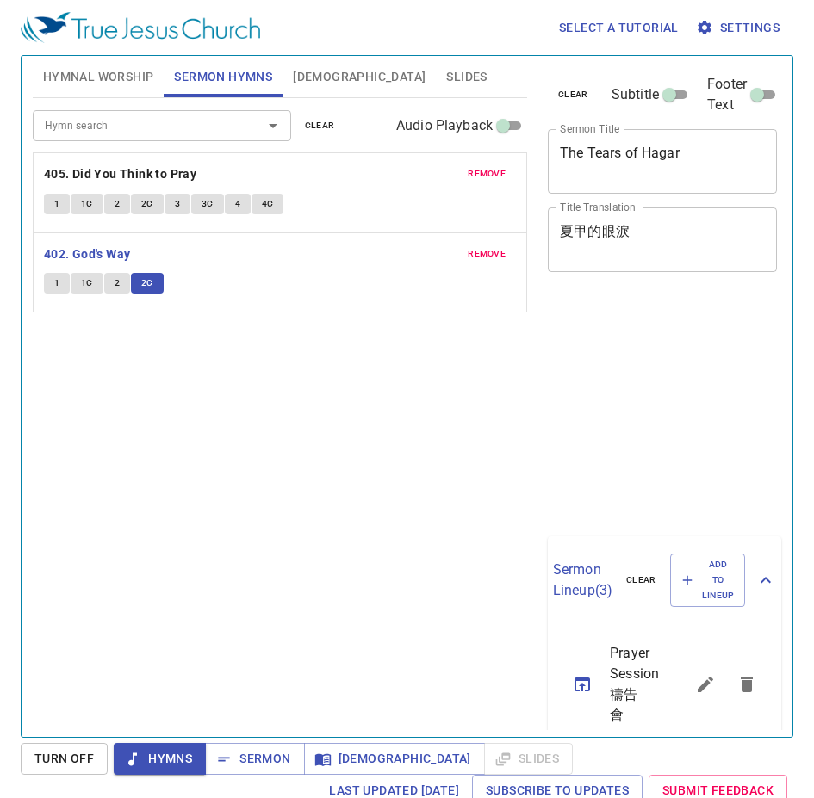
scroll to position [8, 0]
